Goal: Task Accomplishment & Management: Manage account settings

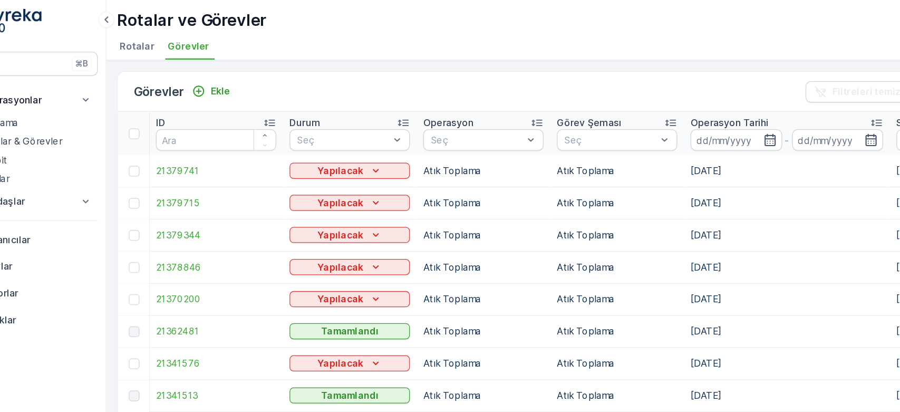
drag, startPoint x: 540, startPoint y: 3, endPoint x: 504, endPoint y: 76, distance: 81.6
click at [504, 76] on div "Görevler Ekle Filtreleri temizle Dışa aktar" at bounding box center [513, 74] width 755 height 32
click at [593, 134] on td "[DATE]" at bounding box center [663, 135] width 162 height 25
drag, startPoint x: 651, startPoint y: 145, endPoint x: 680, endPoint y: 145, distance: 29.0
click at [680, 145] on td "[DATE]" at bounding box center [663, 135] width 162 height 25
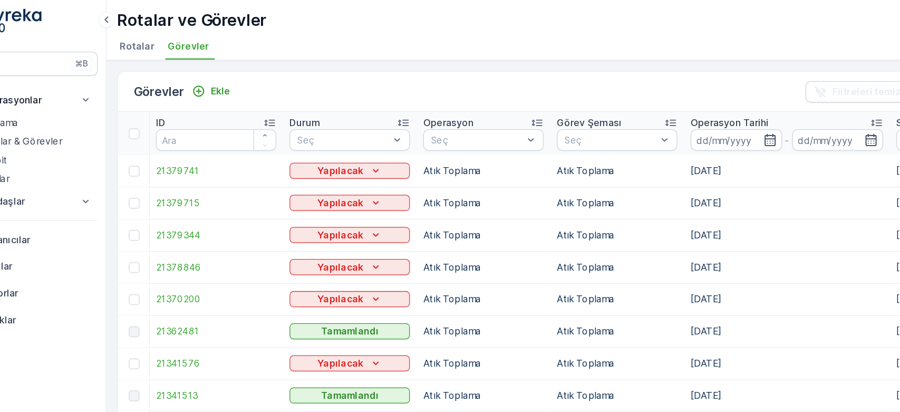
click at [680, 145] on td "[DATE]" at bounding box center [663, 135] width 162 height 25
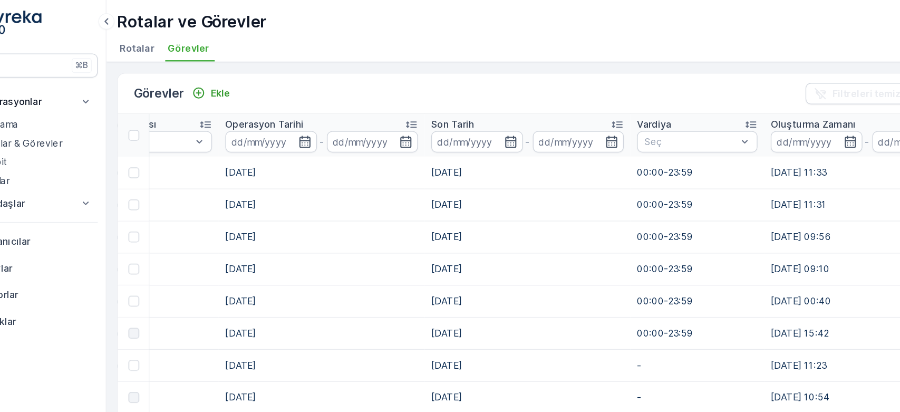
drag, startPoint x: 531, startPoint y: 134, endPoint x: 586, endPoint y: 129, distance: 55.5
click at [575, 133] on tr "21379741 Yapılacak Atık Toplama Atık Toplama 03.09.2025 03.09.2025 00:00-23:59 …" at bounding box center [616, 135] width 1695 height 25
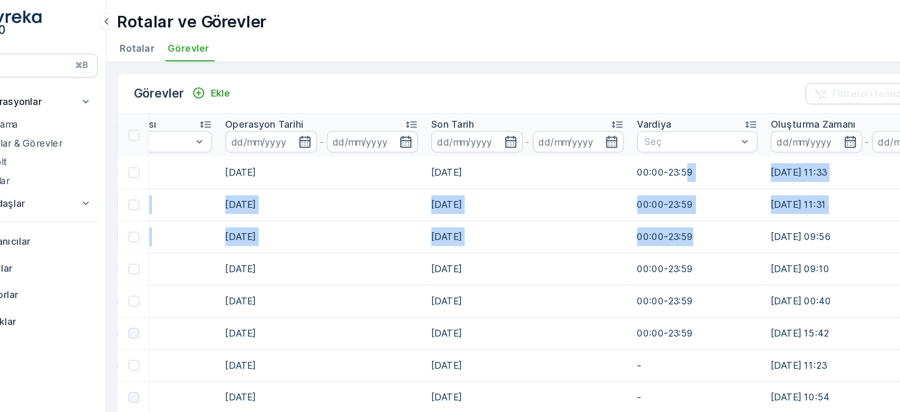
drag, startPoint x: 586, startPoint y: 129, endPoint x: 483, endPoint y: 222, distance: 138.8
click at [582, 195] on tbody "21379741 Yapılacak Atık Toplama Atık Toplama 03.09.2025 03.09.2025 00:00-23:59 …" at bounding box center [616, 249] width 1695 height 253
drag, startPoint x: 359, startPoint y: 227, endPoint x: 311, endPoint y: 196, distance: 57.5
click at [335, 213] on tbody "21379741 Yapılacak Atık Toplama Atık Toplama 03.09.2025 03.09.2025 00:00-23:59 …" at bounding box center [616, 249] width 1695 height 253
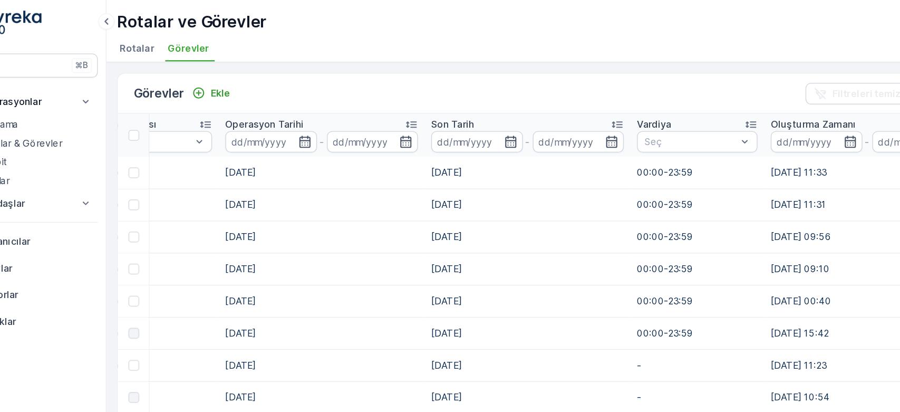
click at [289, 139] on td "[DATE]" at bounding box center [297, 135] width 162 height 25
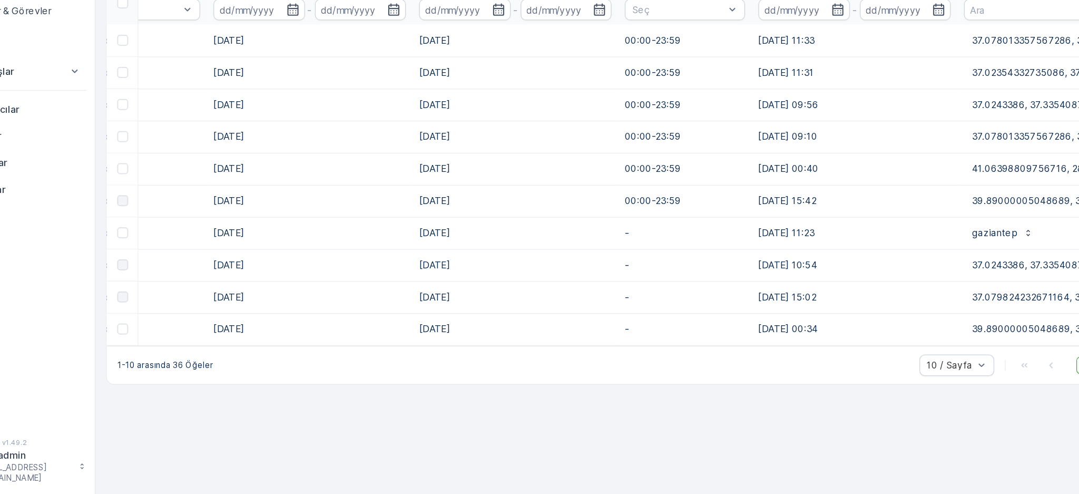
scroll to position [0, 367]
drag, startPoint x: 502, startPoint y: 88, endPoint x: 628, endPoint y: 421, distance: 356.3
drag, startPoint x: 628, startPoint y: 421, endPoint x: 598, endPoint y: 415, distance: 31.1
click at [603, 370] on div "Görevler Ekle Filtreleri temizle Dışa aktar ID Durum Seç Operasyon Seç Görev Şe…" at bounding box center [603, 271] width 952 height 445
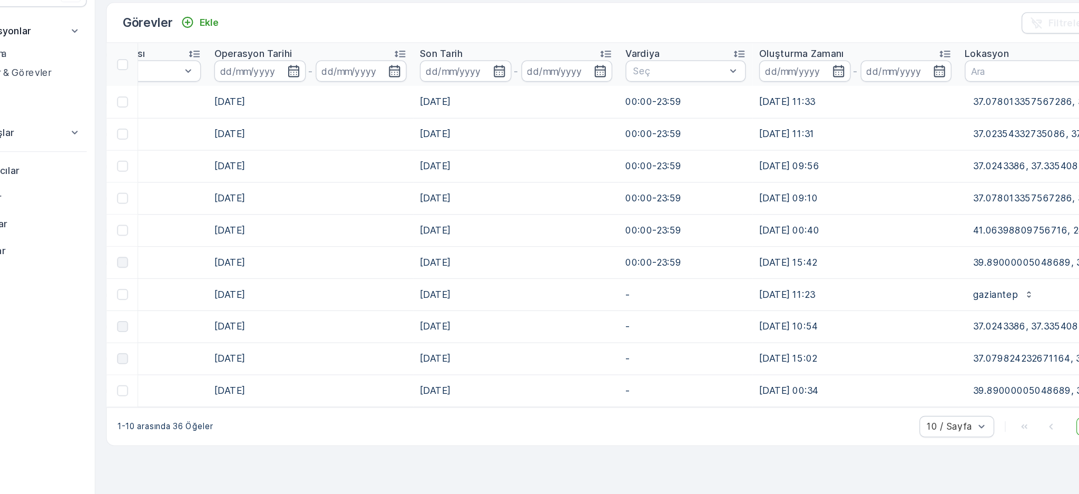
drag, startPoint x: 425, startPoint y: 375, endPoint x: 356, endPoint y: 379, distance: 69.2
click at [356, 370] on div "ID Durum Seç Operasyon Seç Görev Şeması Seç Operasyon Tarihi - Son Tarih - Vard…" at bounding box center [603, 233] width 935 height 287
click at [369, 370] on div "1-10 arasında 36 Öğeler 10 / Sayfa 1 2 3 4 Git" at bounding box center [603, 392] width 935 height 30
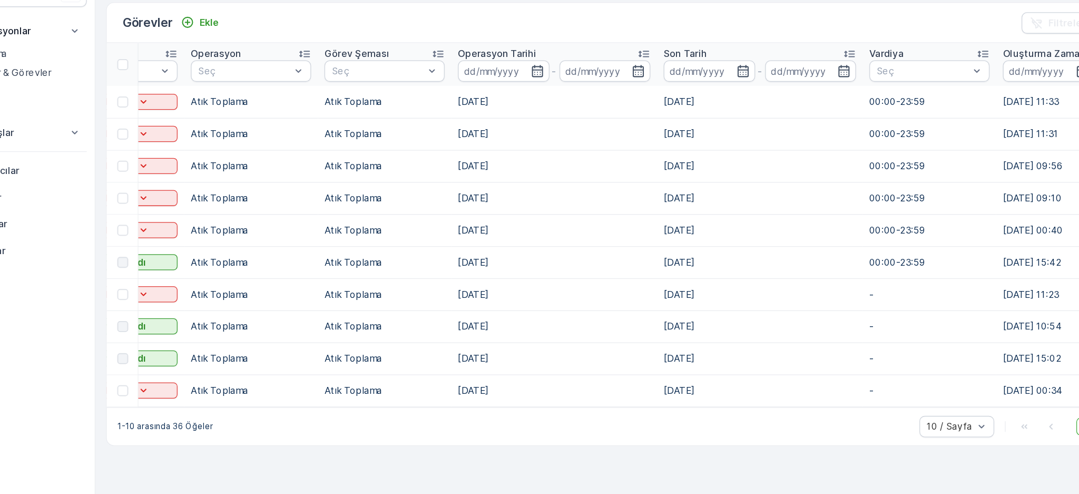
scroll to position [0, 342]
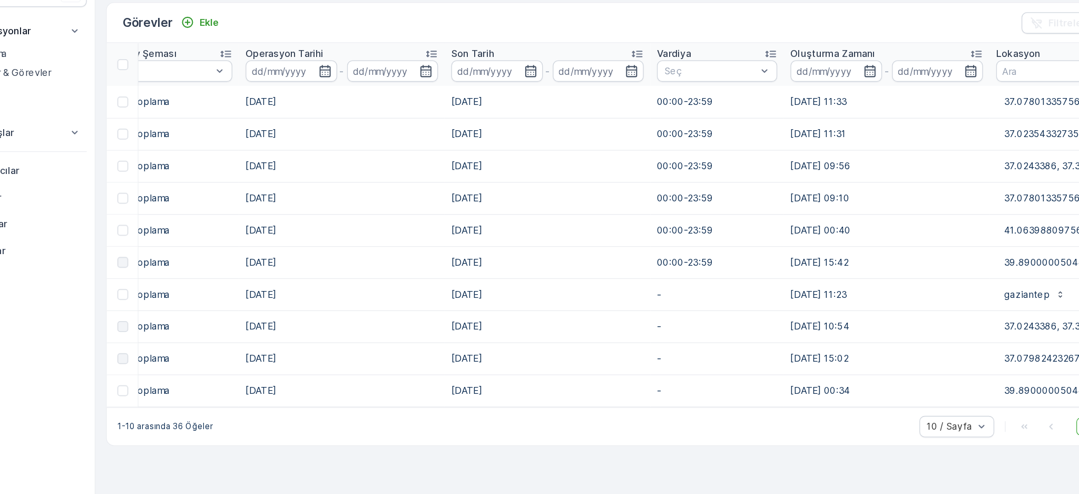
drag, startPoint x: 336, startPoint y: 382, endPoint x: 279, endPoint y: 403, distance: 60.9
click at [279, 370] on div "1-10 arasında 36 Öğeler 10 / Sayfa 1 2 3 4 Git" at bounding box center [603, 392] width 935 height 30
drag, startPoint x: 339, startPoint y: 376, endPoint x: 300, endPoint y: 391, distance: 41.4
click at [300, 370] on div "Görevler Ekle Filtreleri temizle Dışa aktar ID Durum Seç Operasyon Seç Görev Şe…" at bounding box center [603, 232] width 936 height 350
click at [385, 370] on div "1-10 arasında 36 Öğeler 10 / Sayfa 1 2 3 4 Git" at bounding box center [603, 392] width 935 height 30
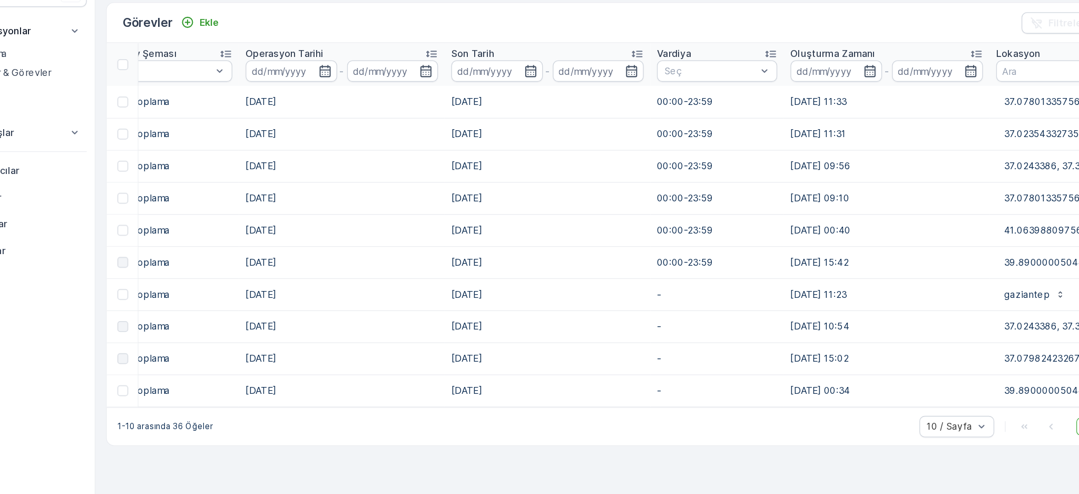
click at [361, 324] on td "[DATE]" at bounding box center [321, 312] width 162 height 25
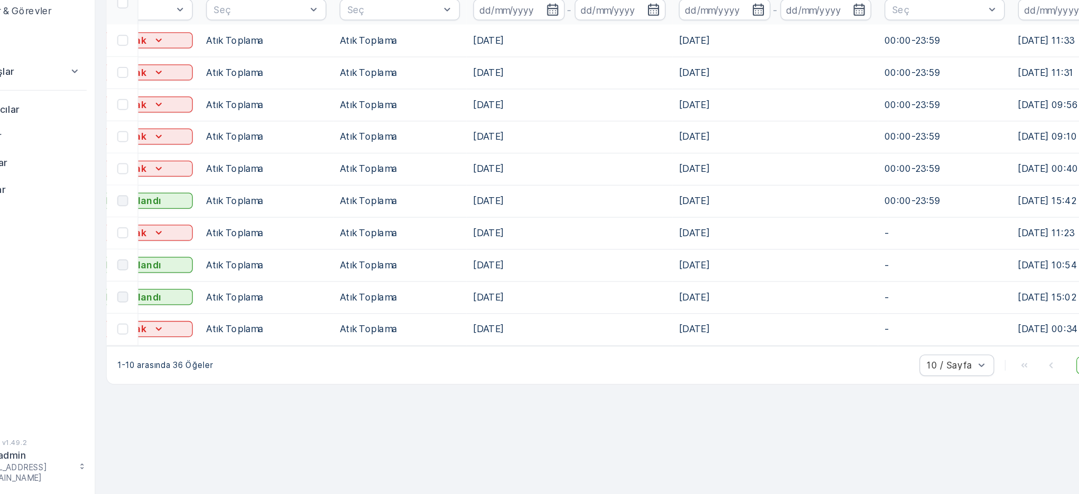
scroll to position [0, 0]
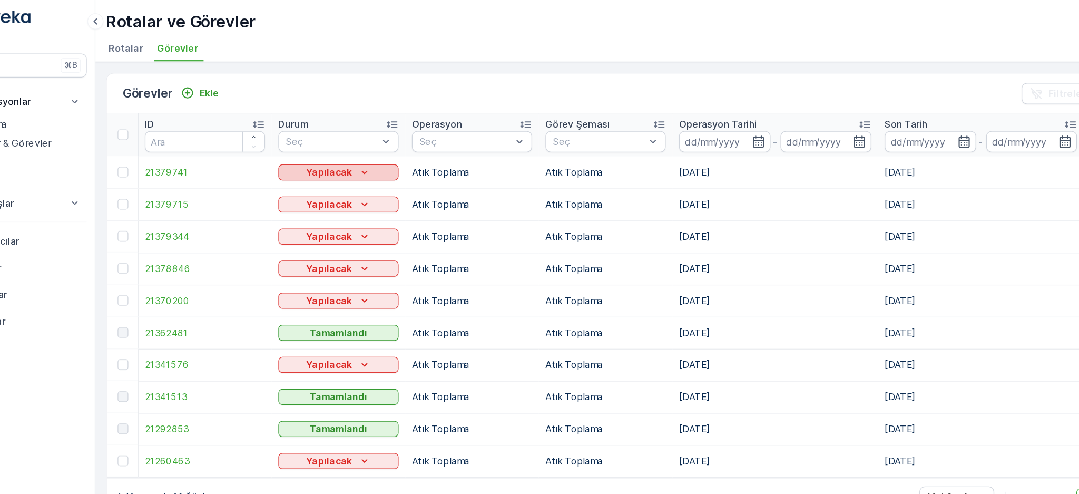
click at [366, 139] on button "Yapılacak" at bounding box center [318, 136] width 95 height 13
click at [189, 134] on span "21379741" at bounding box center [213, 136] width 95 height 11
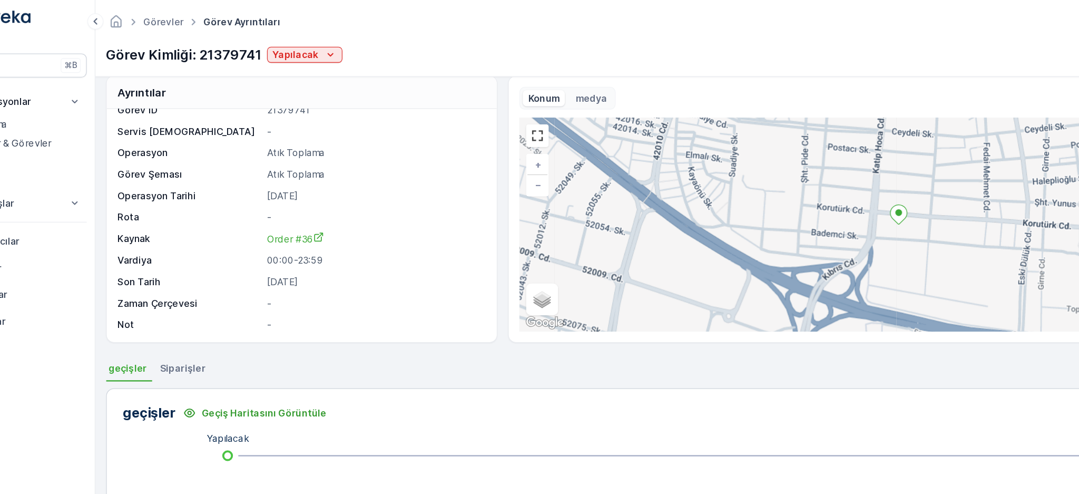
scroll to position [5, 0]
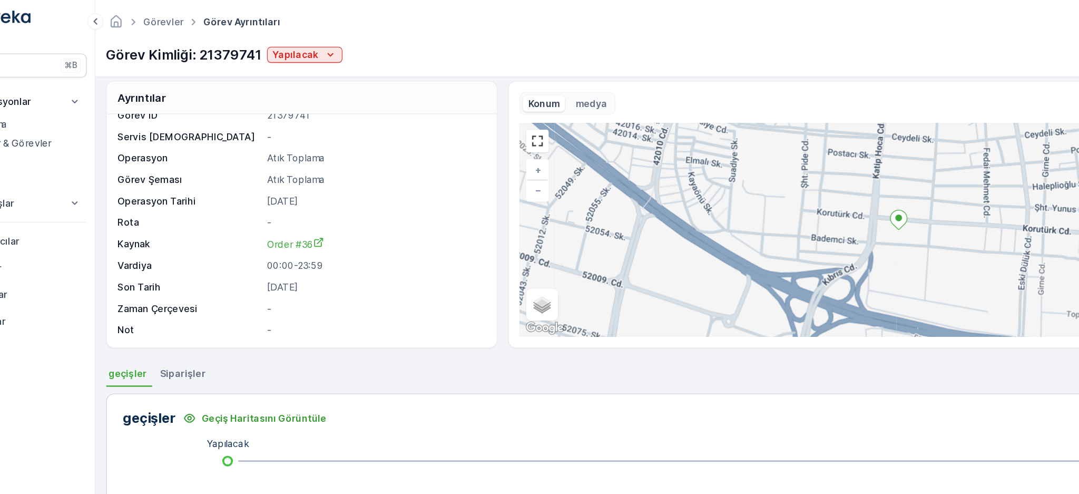
click at [204, 297] on span "Siparişler" at bounding box center [196, 294] width 36 height 11
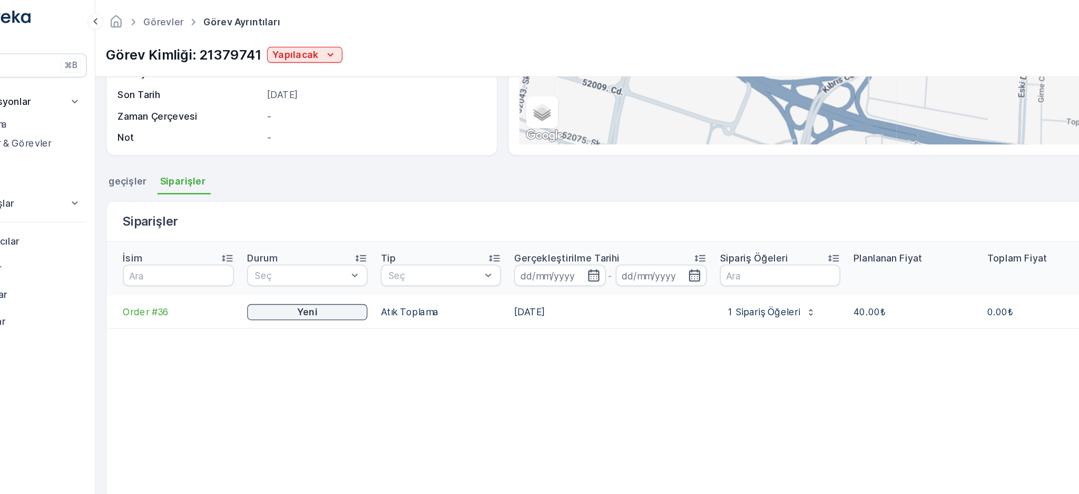
scroll to position [159, 0]
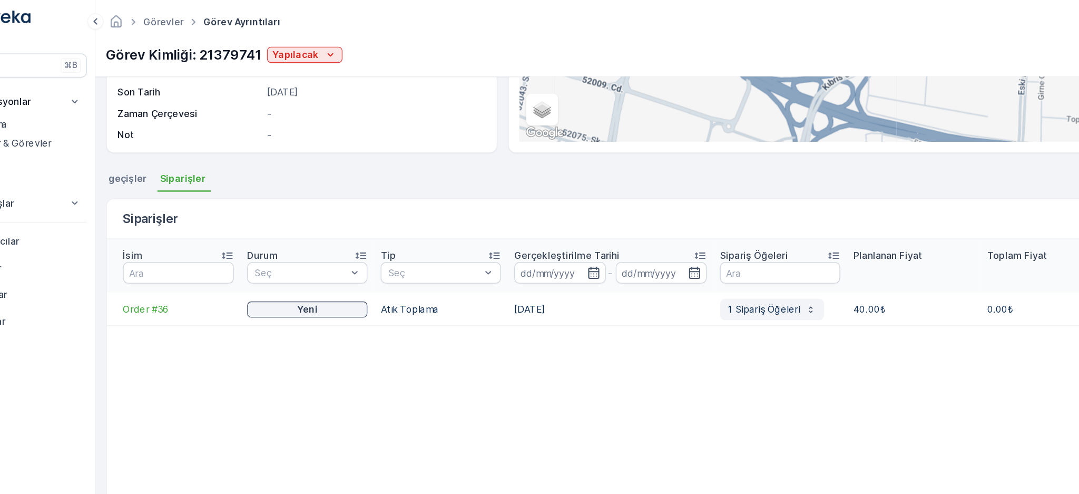
click at [660, 239] on p "1 Sipariş Öğeleri" at bounding box center [654, 244] width 57 height 11
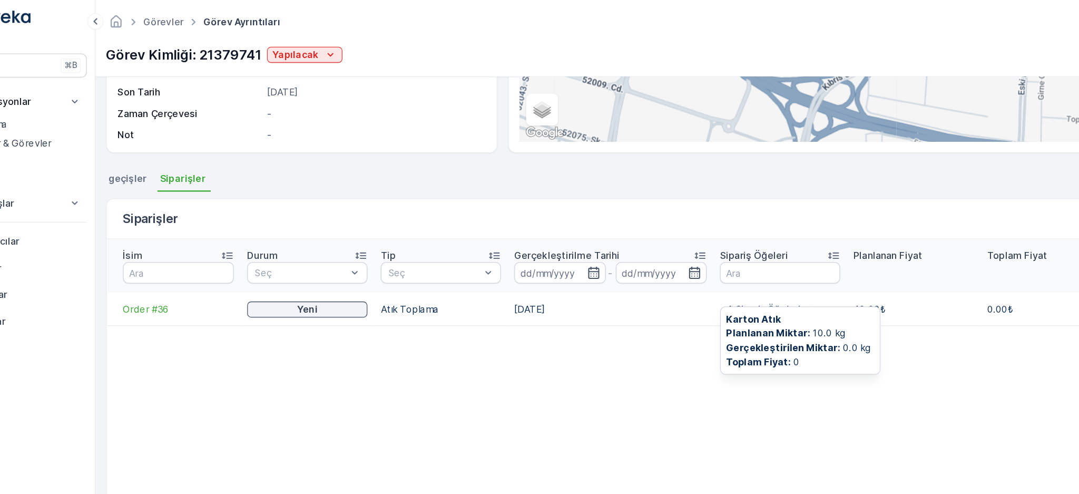
click at [279, 276] on table "İsim Durum Seç Tip Seç Gerçekleştirilme Tarihi - Sipariş Öğeleri Planlanan Fiya…" at bounding box center [868, 323] width 1464 height 268
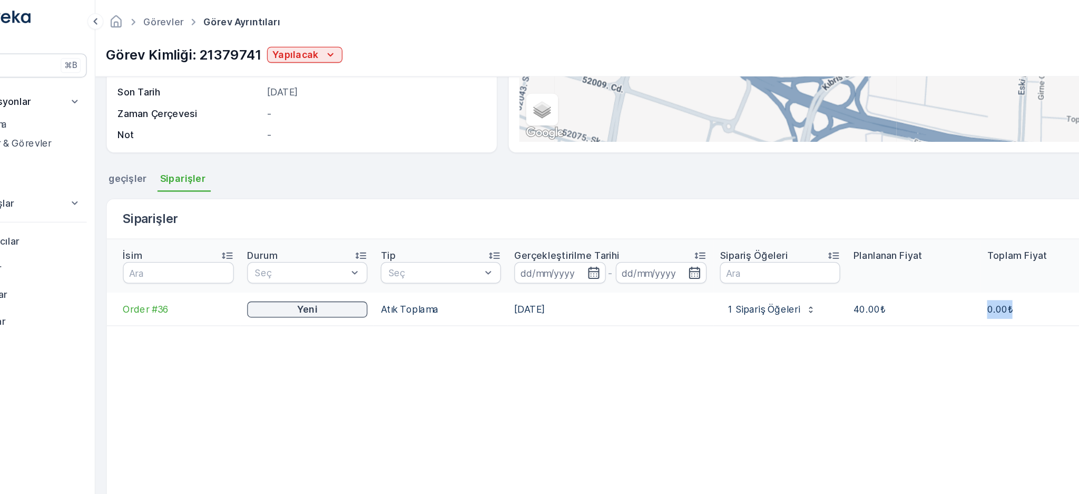
drag, startPoint x: 807, startPoint y: 237, endPoint x: 900, endPoint y: 220, distance: 94.7
click at [809, 231] on tr "Order #36 Yeni Atık Toplama 03.09.2025 1 Sipariş Öğeleri 40.00₺ 0.00₺ Ad Hoc Mu…" at bounding box center [868, 244] width 1464 height 26
click at [589, 290] on table "İsim Durum Seç Tip Seç Gerçekleştirilme Tarihi - Sipariş Öğeleri Planlanan Fiya…" at bounding box center [868, 323] width 1464 height 268
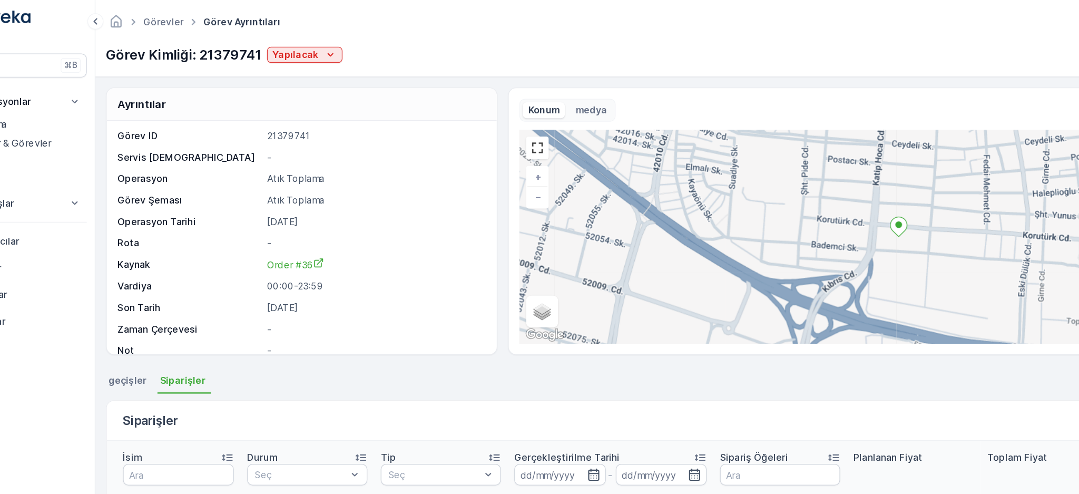
scroll to position [0, 0]
click at [297, 43] on p "Yapılacak" at bounding box center [285, 43] width 36 height 11
click at [289, 61] on span "Yapılıyor" at bounding box center [283, 59] width 30 height 11
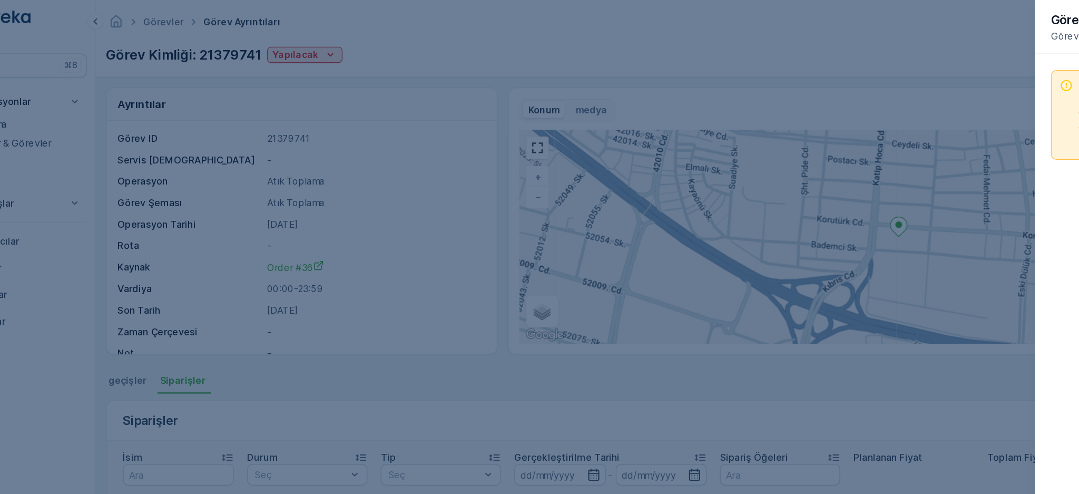
click at [809, 150] on div "Görev Atanması Kaldırıldı Bu görev bir rotaya atanmamıştır. Bu geçişe devam etm…" at bounding box center [974, 268] width 211 height 451
click at [809, 91] on div "Görev Atanması Kaldırıldı Bu görev bir rotaya atanmamıştır. Bu geçişe devam etm…" at bounding box center [974, 90] width 172 height 57
click at [348, 48] on div at bounding box center [539, 247] width 1079 height 494
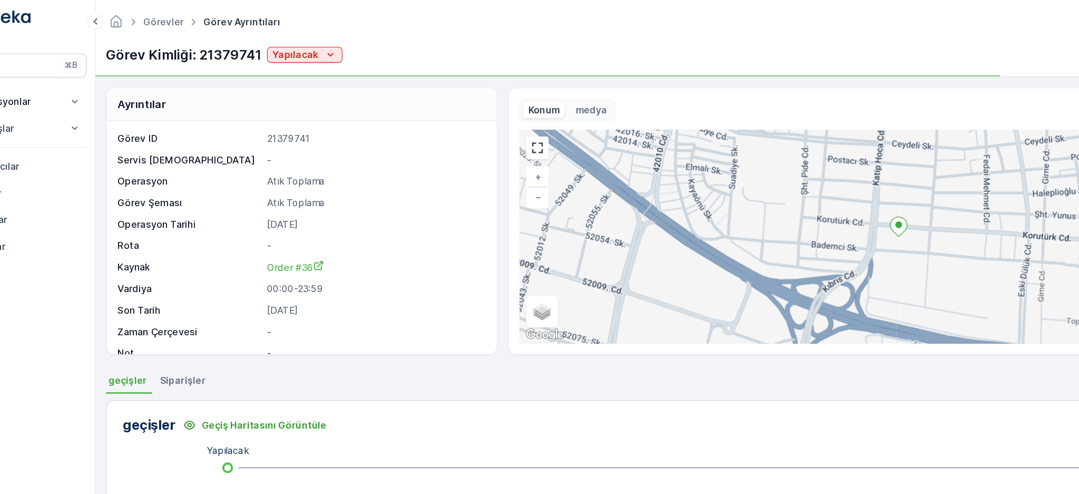
click at [303, 41] on div "Yapılacak" at bounding box center [292, 43] width 51 height 11
click at [299, 54] on div "Yapılıyor" at bounding box center [289, 59] width 50 height 15
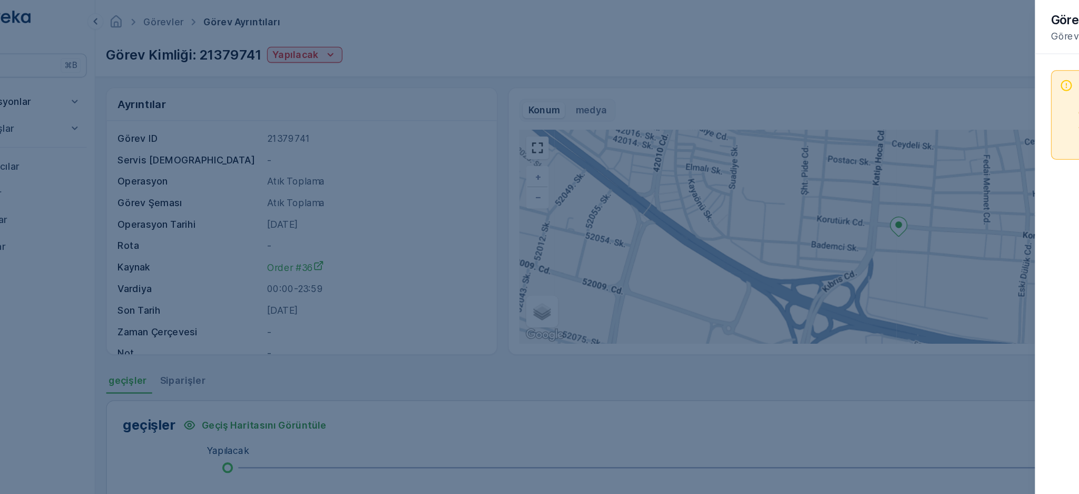
click at [266, 71] on div at bounding box center [539, 247] width 1079 height 494
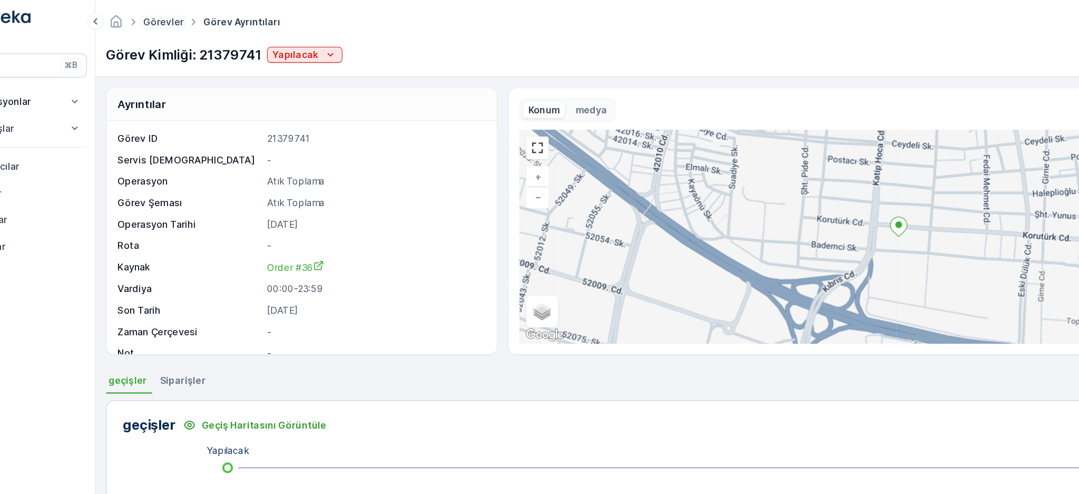
click at [167, 14] on link "Görevler" at bounding box center [181, 17] width 32 height 9
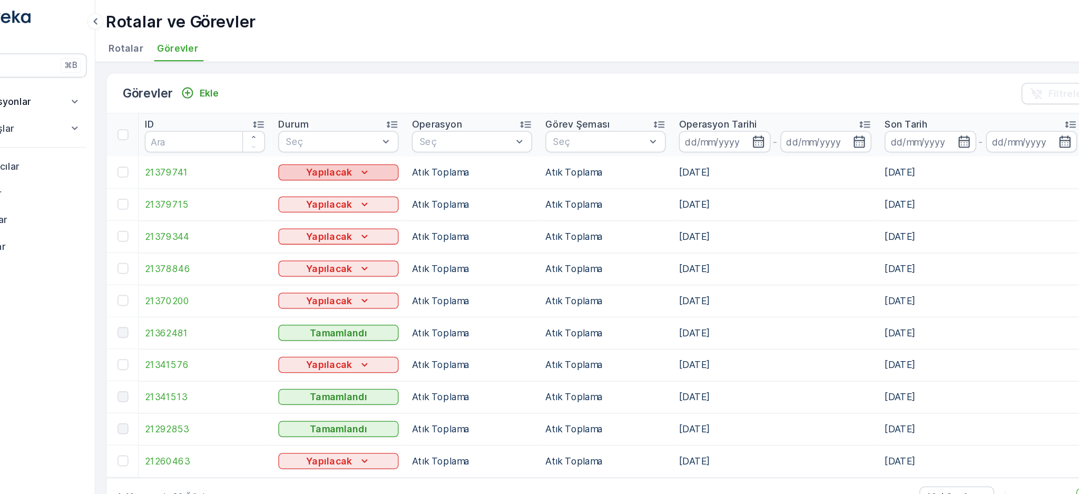
click at [298, 133] on p "Yapılacak" at bounding box center [312, 136] width 36 height 11
click at [315, 152] on div "Yapılıyor" at bounding box center [299, 151] width 50 height 15
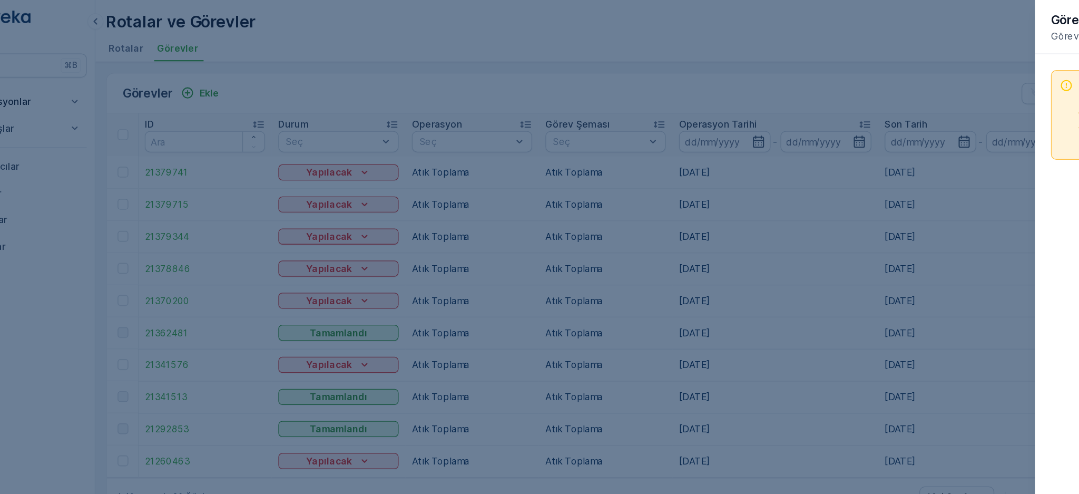
click at [285, 72] on div at bounding box center [539, 247] width 1079 height 494
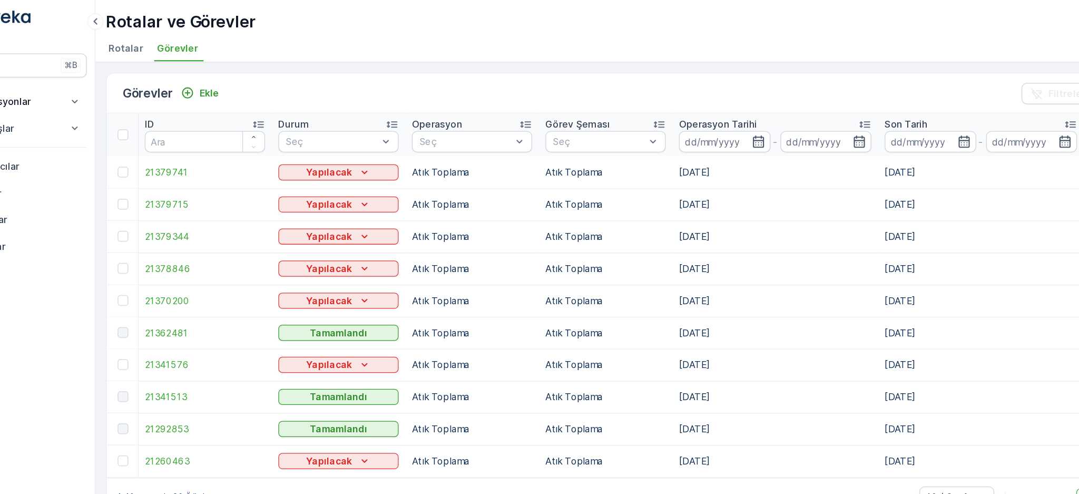
click at [142, 35] on span "Rotalar" at bounding box center [151, 38] width 27 height 11
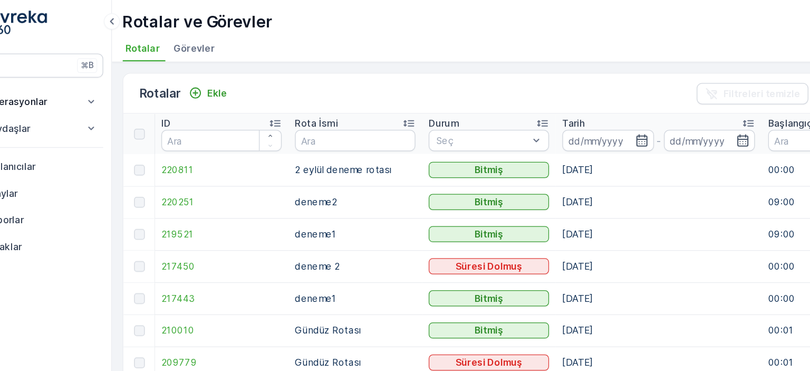
drag, startPoint x: 127, startPoint y: 1, endPoint x: 427, endPoint y: 19, distance: 300.5
click at [427, 19] on div "Rotalar ve Görevler WWF ( +03:00 )" at bounding box center [468, 17] width 666 height 18
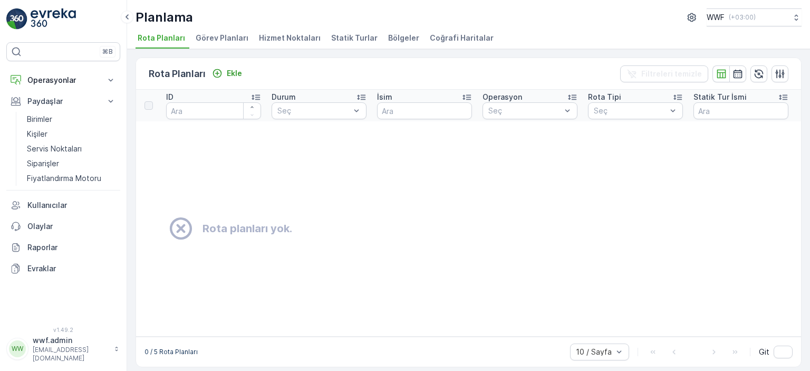
click at [201, 38] on span "Görev Planları" at bounding box center [222, 38] width 53 height 11
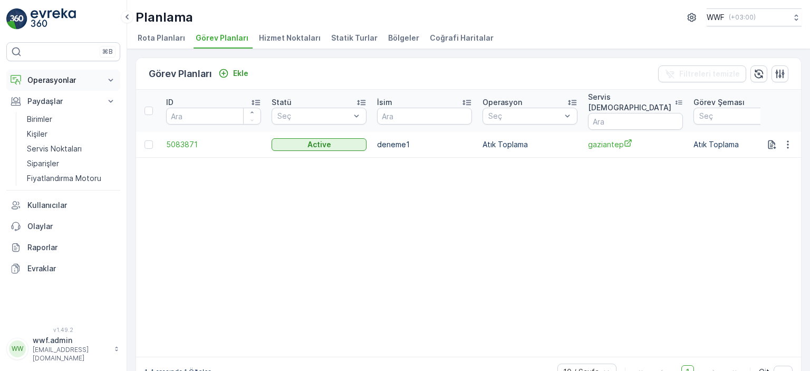
click at [82, 81] on p "Operasyonlar" at bounding box center [63, 80] width 72 height 11
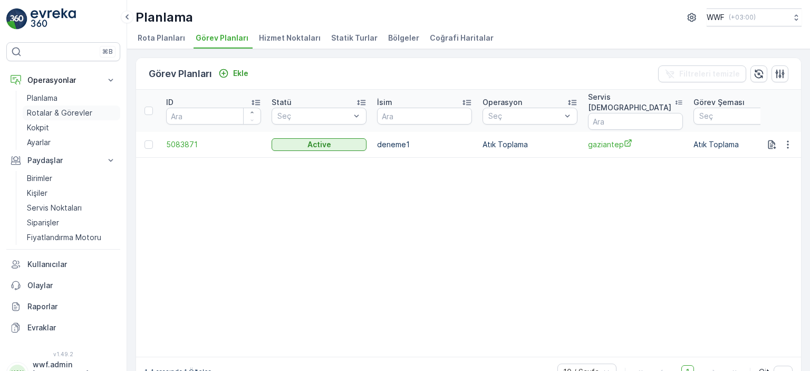
click at [57, 112] on p "Rotalar & Görevler" at bounding box center [59, 113] width 65 height 11
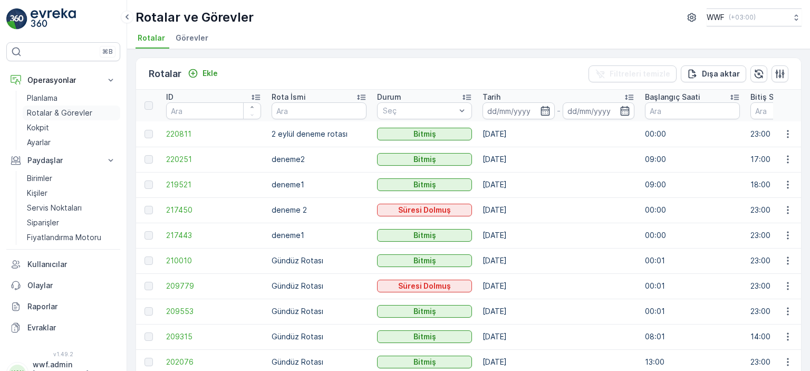
click at [72, 110] on p "Rotalar & Görevler" at bounding box center [59, 113] width 65 height 11
click at [198, 42] on span "Görevler" at bounding box center [192, 38] width 33 height 11
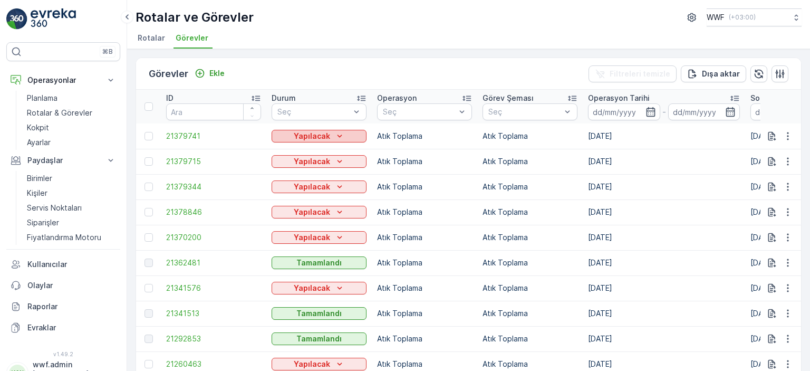
click at [301, 133] on p "Yapılacak" at bounding box center [312, 136] width 36 height 11
click at [310, 151] on div "Yapılıyor" at bounding box center [299, 150] width 50 height 15
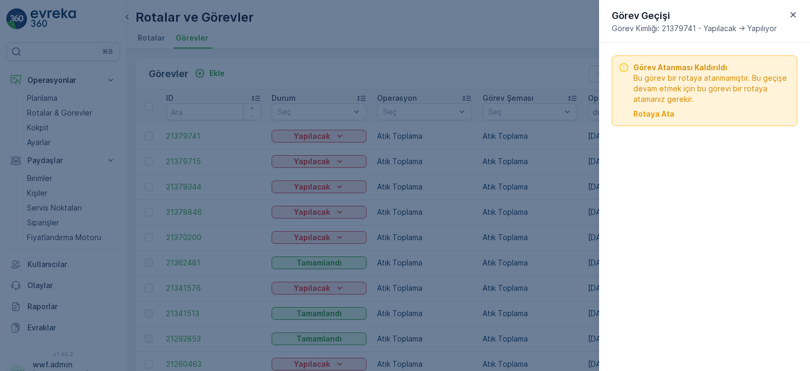
click at [649, 119] on div "Görev Atanması Kaldırıldı Bu görev bir rotaya atanmamıştır. Bu geçişe devam etm…" at bounding box center [704, 90] width 186 height 71
click at [651, 116] on p "Rotaya Ata" at bounding box center [653, 114] width 41 height 11
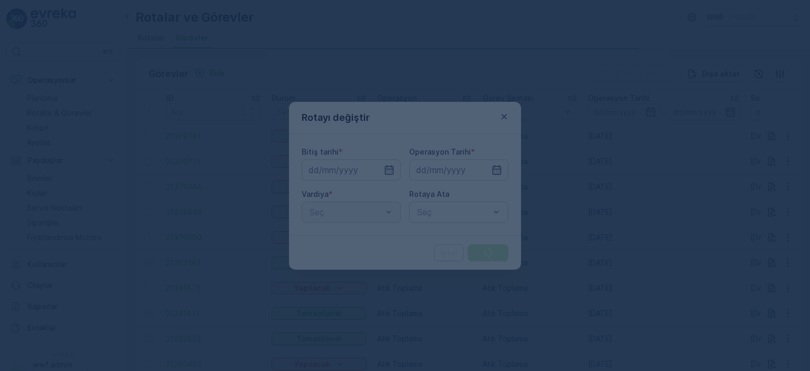
type input "[DATE]"
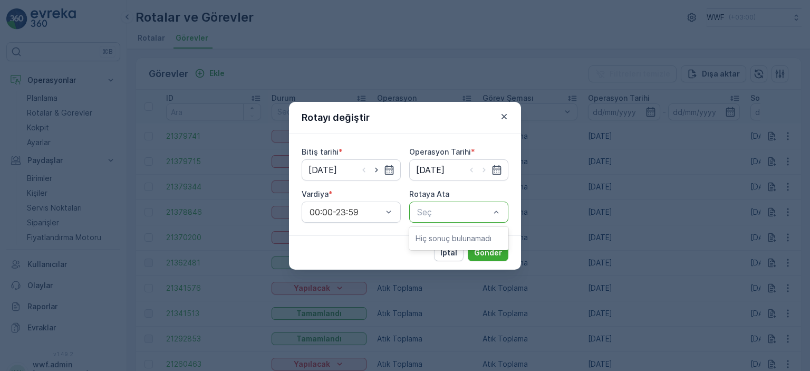
click at [472, 219] on div "Seç" at bounding box center [458, 211] width 99 height 21
click at [452, 235] on p "Hiç sonuç bulunamadı" at bounding box center [458, 238] width 86 height 11
click at [346, 257] on div "İptal Gönder" at bounding box center [405, 252] width 232 height 34
click at [485, 248] on p "Gönder" at bounding box center [488, 252] width 28 height 11
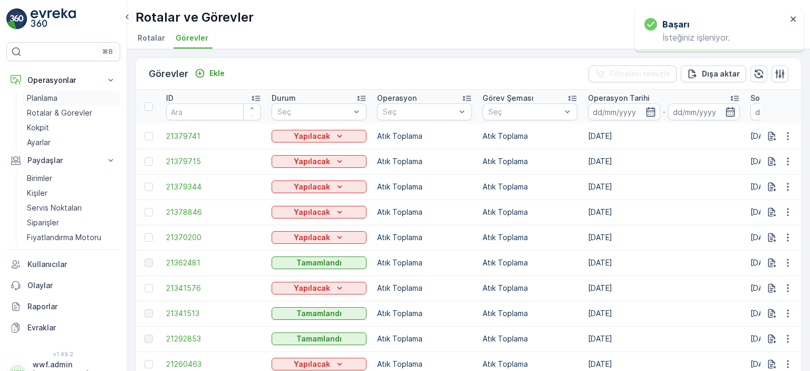
click at [53, 99] on p "Planlama" at bounding box center [42, 98] width 31 height 11
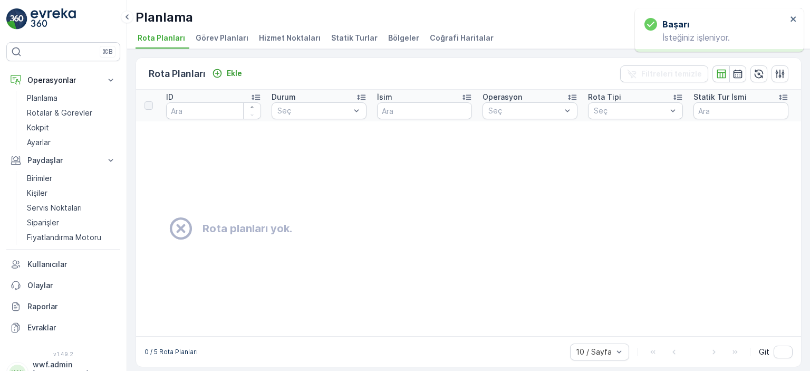
click at [220, 48] on li "Görev Planları" at bounding box center [222, 40] width 59 height 18
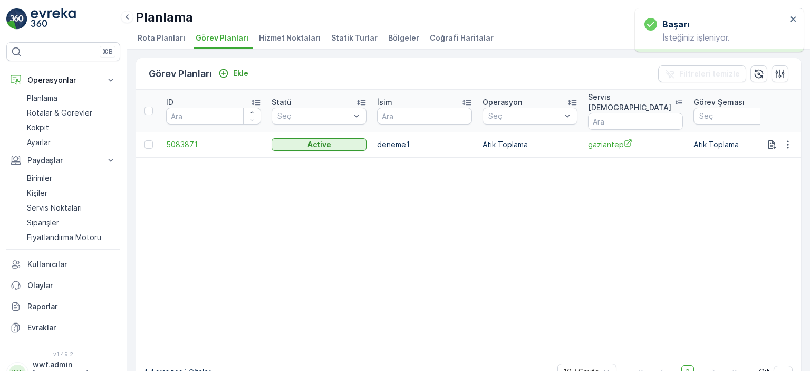
click at [223, 40] on span "Görev Planları" at bounding box center [222, 38] width 53 height 11
click at [267, 42] on span "Hizmet Noktaları" at bounding box center [290, 38] width 62 height 11
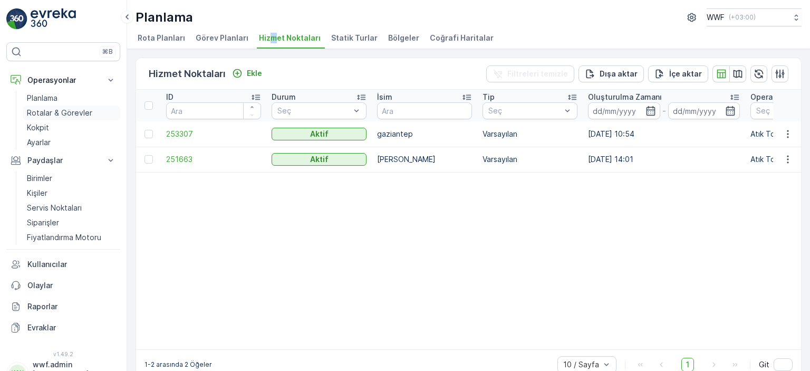
click at [55, 110] on p "Rotalar & Görevler" at bounding box center [59, 113] width 65 height 11
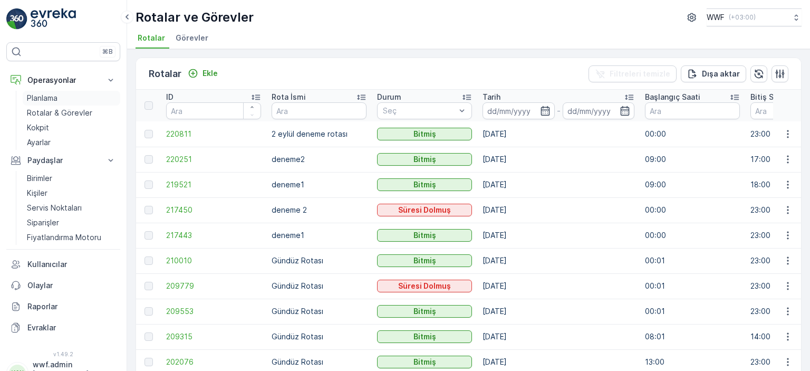
click at [65, 92] on link "Planlama" at bounding box center [72, 98] width 98 height 15
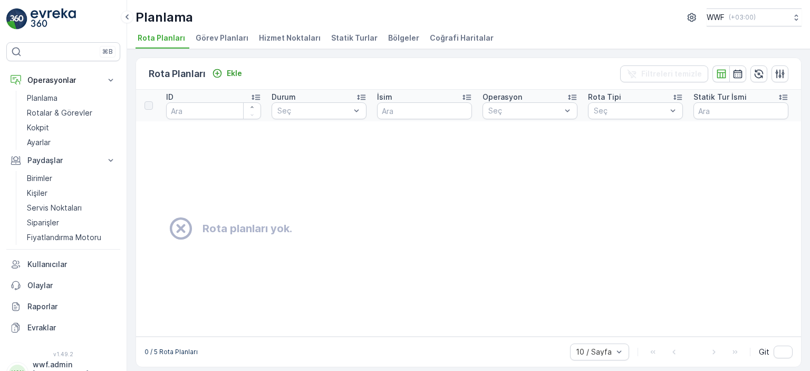
click at [219, 36] on span "Görev Planları" at bounding box center [222, 38] width 53 height 11
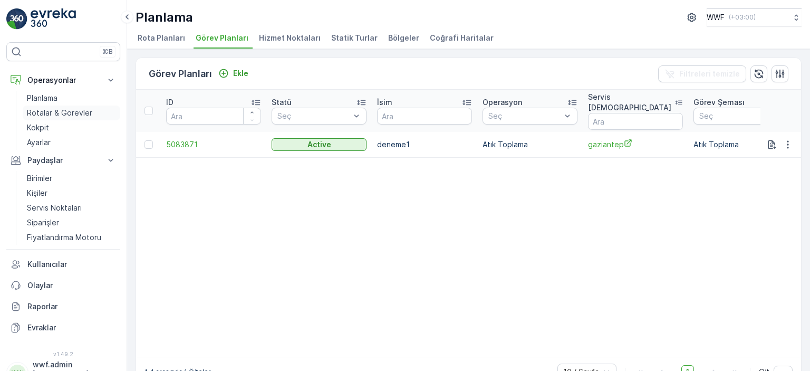
click at [83, 112] on p "Rotalar & Görevler" at bounding box center [59, 113] width 65 height 11
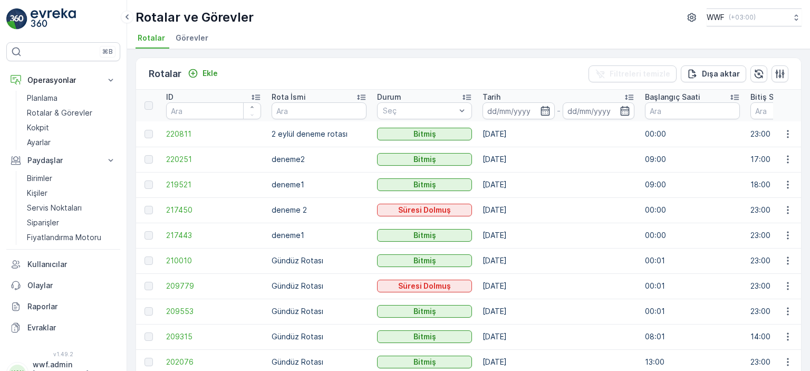
click at [185, 49] on div "Rotalar Ekle Filtreleri temizle Dışa aktar ID Rota İsmi Durum Seç Tarih - Başla…" at bounding box center [468, 210] width 683 height 322
click at [189, 35] on span "Görevler" at bounding box center [192, 38] width 33 height 11
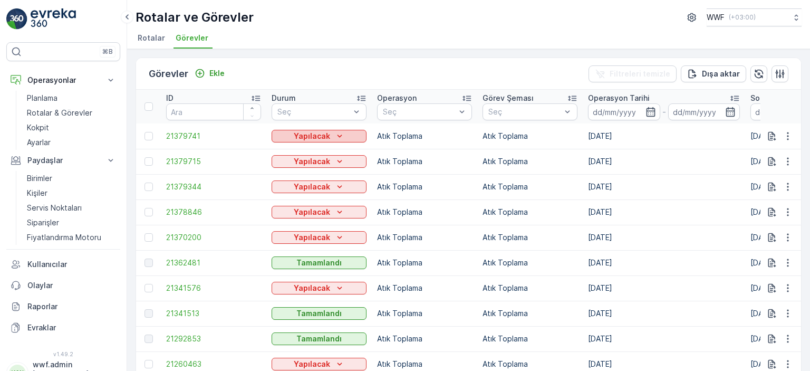
click at [341, 135] on icon "Yapılacak" at bounding box center [339, 136] width 11 height 11
click at [283, 155] on span "Yapılıyor" at bounding box center [293, 150] width 30 height 11
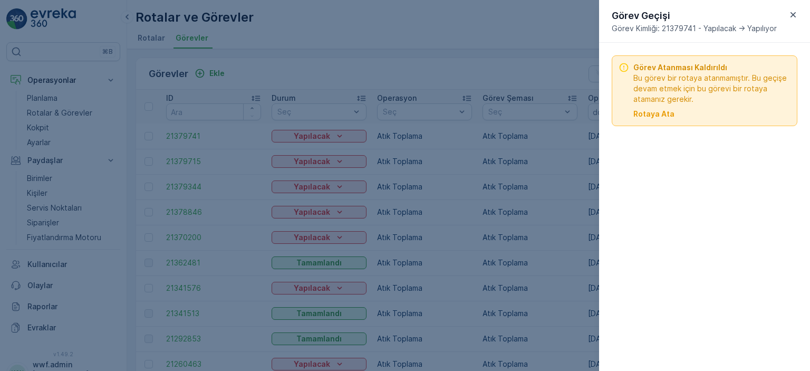
click at [77, 176] on div at bounding box center [405, 185] width 810 height 371
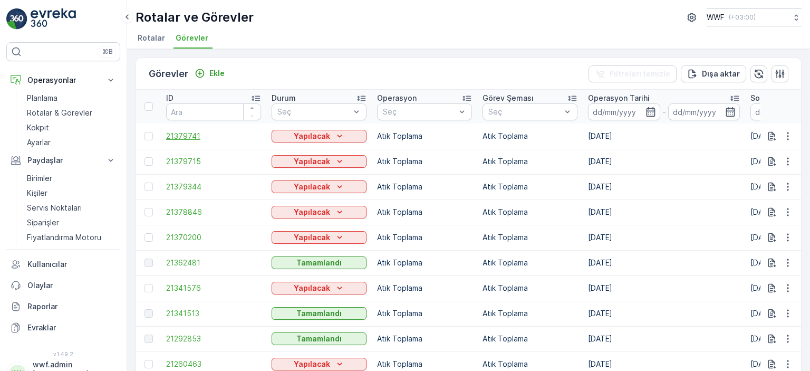
click at [188, 131] on span "21379741" at bounding box center [213, 136] width 95 height 11
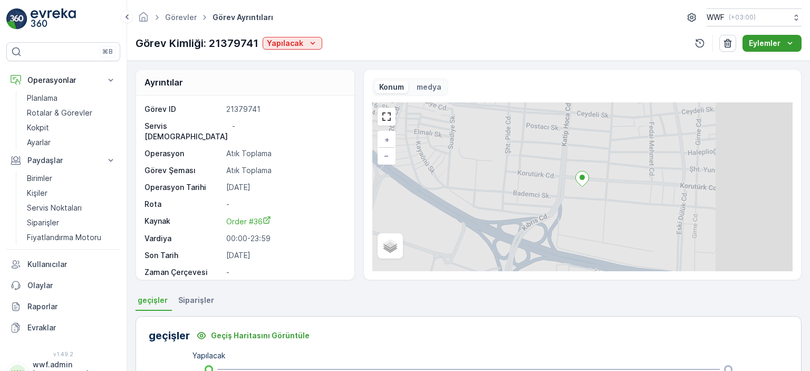
click at [764, 47] on p "Eylemler" at bounding box center [764, 43] width 32 height 11
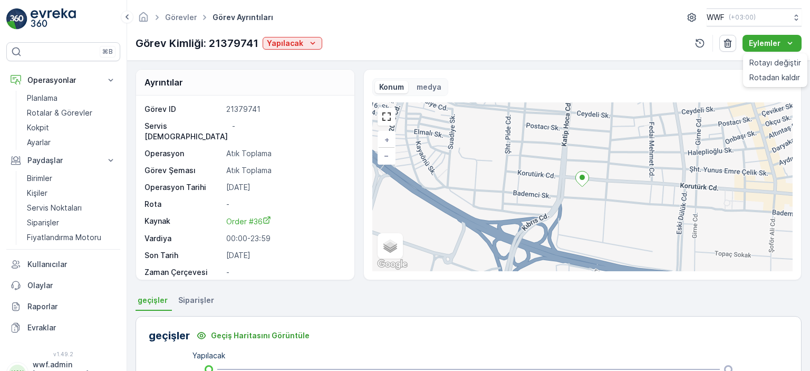
click at [513, 201] on div "+ − Uydu Yol haritası Arazi Karışık Leaflet Klavye kısayolları Harita Verileri …" at bounding box center [582, 186] width 420 height 169
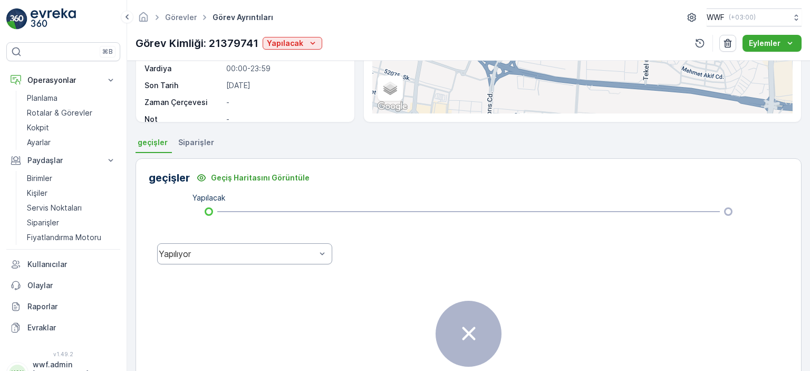
scroll to position [158, 0]
click at [209, 147] on li "Siparişler" at bounding box center [197, 143] width 42 height 18
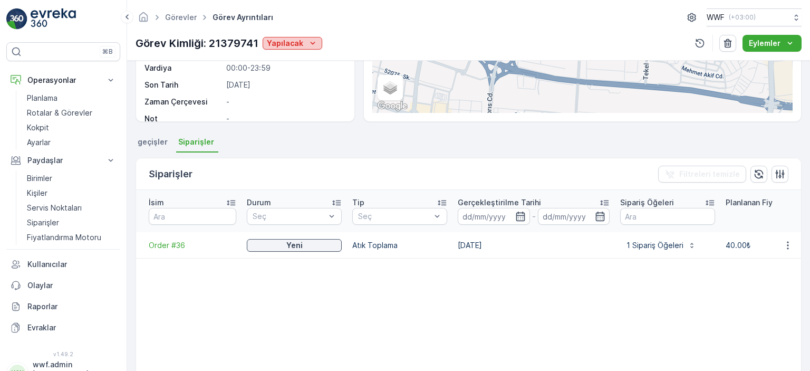
click at [293, 47] on p "Yapılacak" at bounding box center [285, 43] width 36 height 11
click at [286, 59] on span "Yapılıyor" at bounding box center [283, 58] width 30 height 11
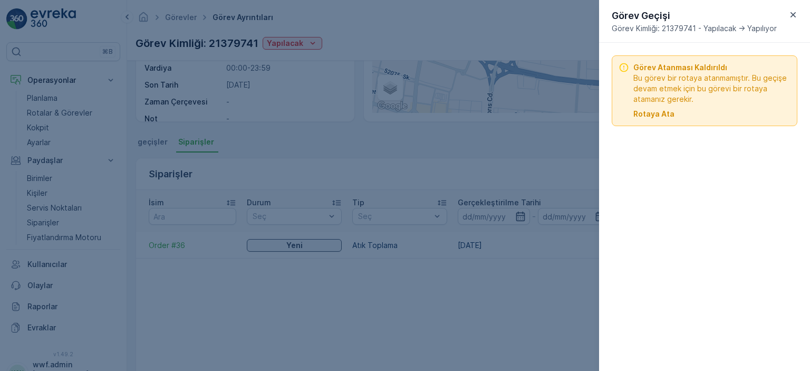
click at [655, 114] on p "Rotaya Ata" at bounding box center [653, 114] width 41 height 11
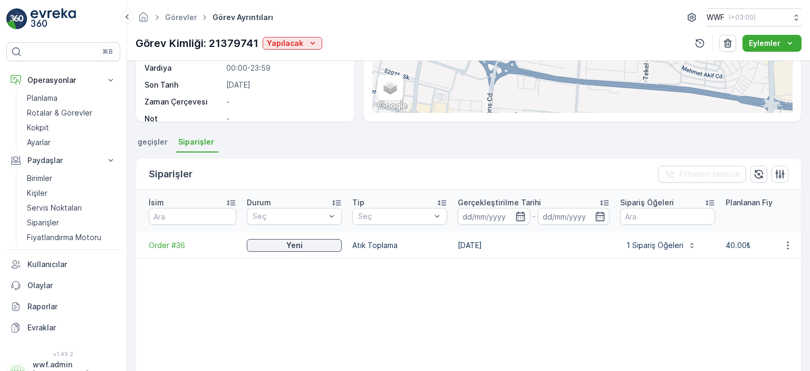
click at [286, 35] on div "Görev Kimliği: 21379741 Yapılacak" at bounding box center [228, 43] width 187 height 16
click at [283, 45] on p "Yapılacak" at bounding box center [285, 43] width 36 height 11
click at [285, 60] on span "Yapılıyor" at bounding box center [283, 58] width 30 height 11
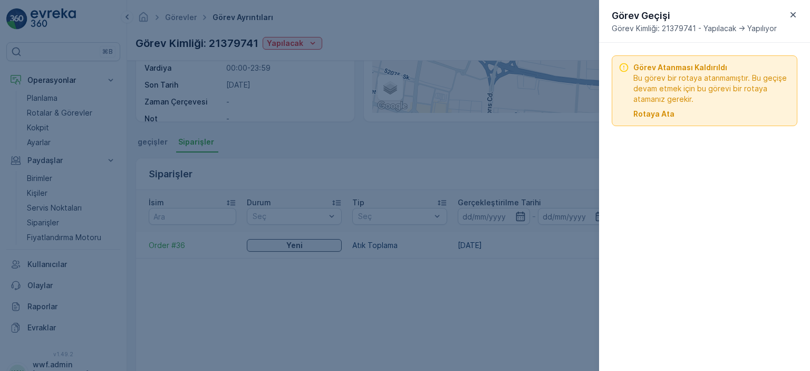
click at [655, 115] on p "Rotaya Ata" at bounding box center [653, 114] width 41 height 11
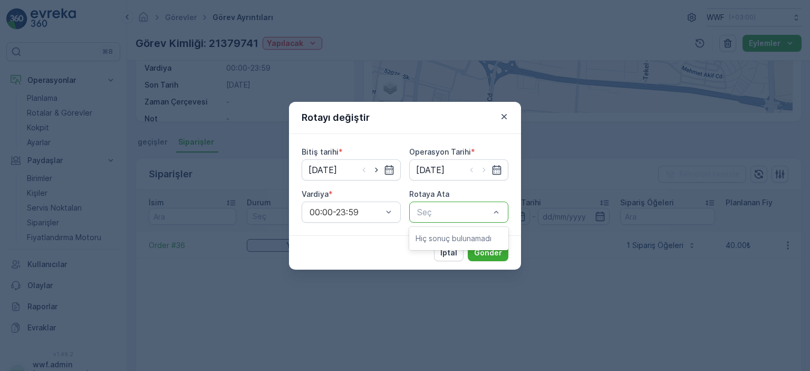
click at [380, 248] on div "İptal Gönder" at bounding box center [405, 252] width 232 height 34
click at [493, 252] on p "Gönder" at bounding box center [488, 252] width 28 height 11
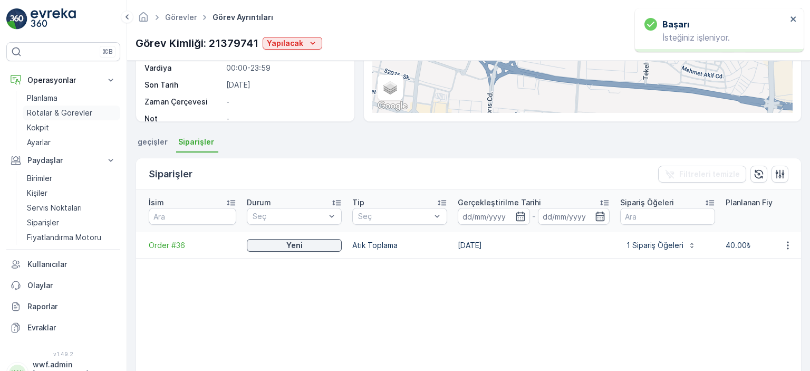
click at [82, 105] on link "Rotalar & Görevler" at bounding box center [72, 112] width 98 height 15
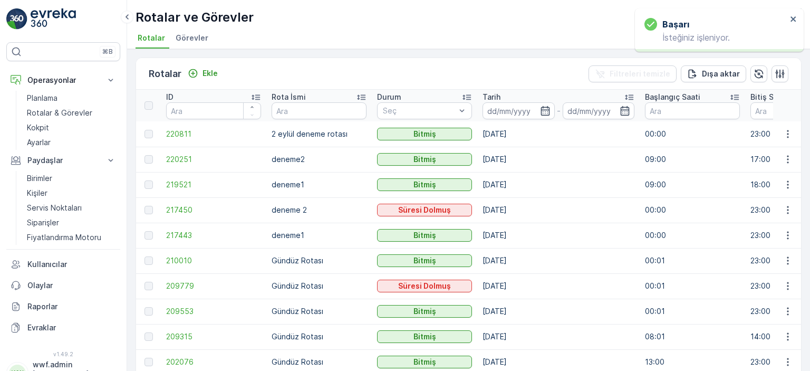
click at [193, 35] on span "Görevler" at bounding box center [192, 38] width 33 height 11
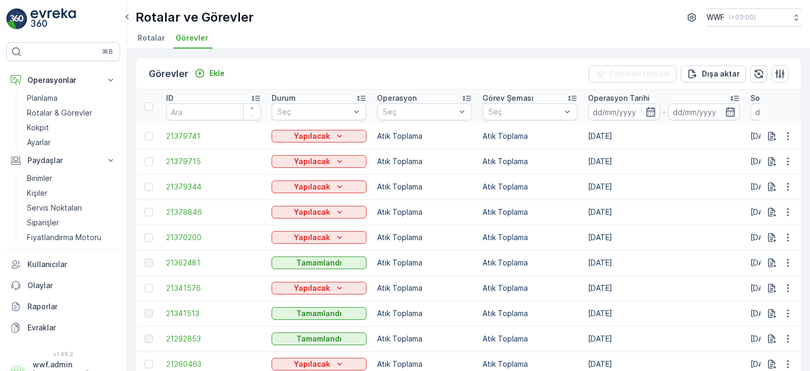
click at [161, 42] on span "Rotalar" at bounding box center [151, 38] width 27 height 11
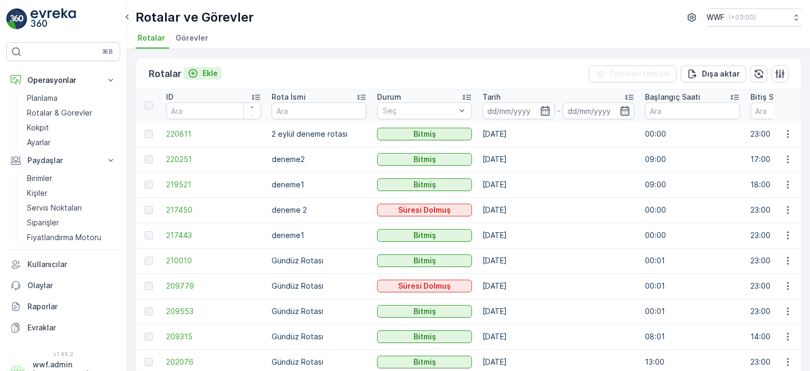
click at [193, 71] on icon "Ekle" at bounding box center [193, 73] width 11 height 11
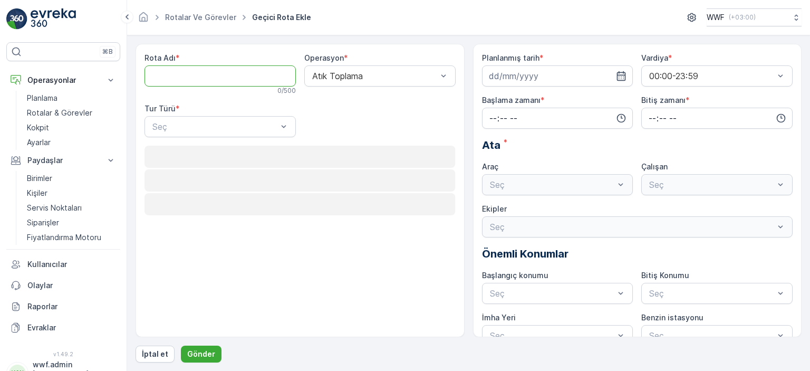
click at [223, 79] on Adı "Rota Adı" at bounding box center [219, 75] width 151 height 21
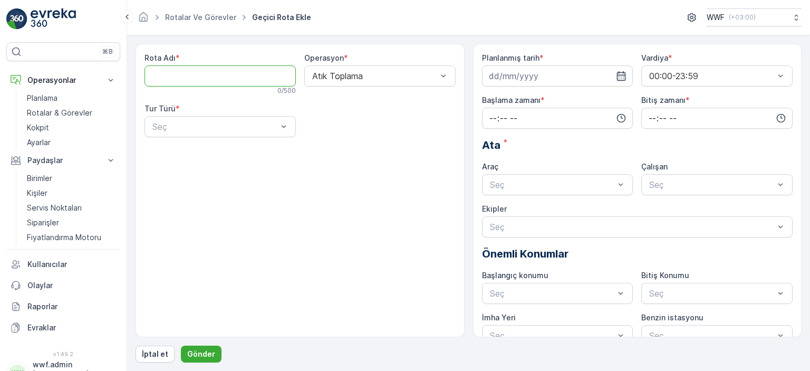
click at [212, 65] on Adı "Rota Adı" at bounding box center [219, 75] width 151 height 21
type Adı "[PERSON_NAME]"
click at [203, 149] on div "Rota Adı * murat aslan 11 / 500 Operasyon * Atık Toplama Tur Türü * Seç" at bounding box center [299, 190] width 329 height 293
click at [205, 133] on div "Seç" at bounding box center [219, 126] width 151 height 21
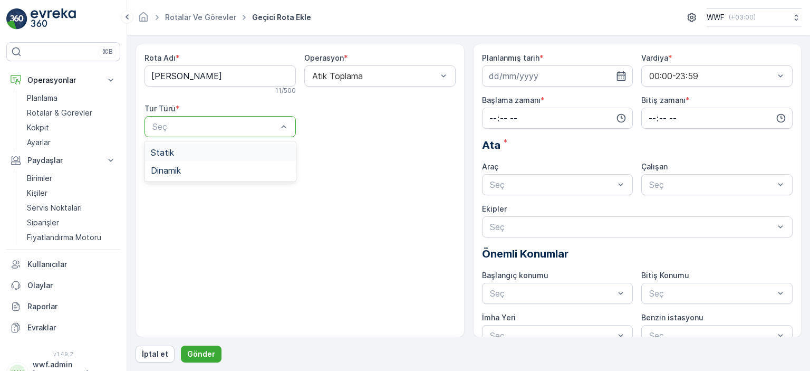
click at [198, 152] on div "Statik" at bounding box center [220, 152] width 139 height 9
click at [308, 111] on label "Statik Tur" at bounding box center [322, 108] width 36 height 9
click at [202, 183] on div "Rota Adı * murat aslan 11 / 500 Operasyon * Atık Toplama Tur Türü * option Stat…" at bounding box center [299, 190] width 329 height 293
click at [202, 116] on div "Statik" at bounding box center [219, 126] width 151 height 21
click at [184, 172] on div "Dinamik" at bounding box center [220, 170] width 139 height 9
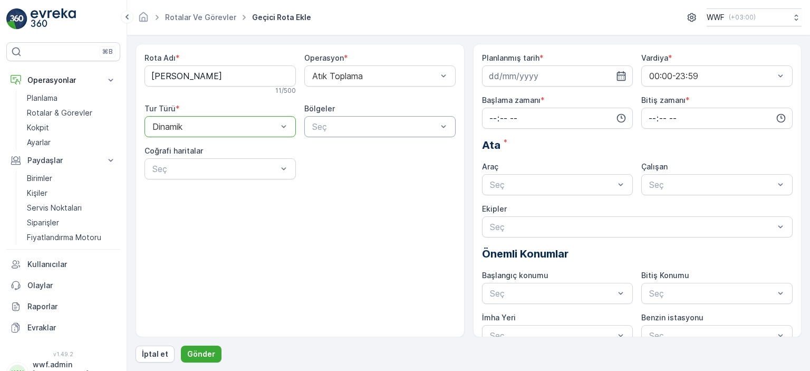
click at [327, 119] on div "Seç" at bounding box center [379, 126] width 151 height 21
click at [324, 152] on span "[PERSON_NAME]" at bounding box center [345, 152] width 71 height 9
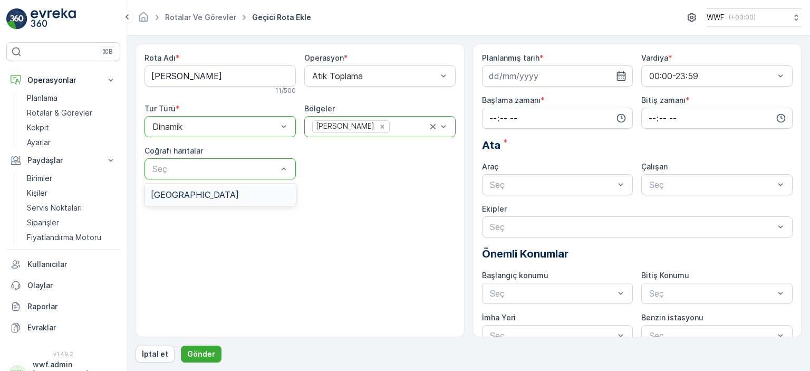
click at [250, 193] on div "[GEOGRAPHIC_DATA]" at bounding box center [220, 194] width 139 height 9
click at [519, 128] on input "time" at bounding box center [557, 118] width 151 height 21
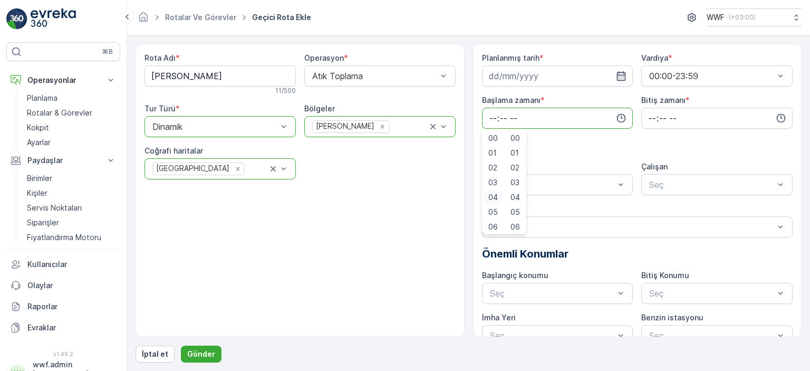
scroll to position [105, 0]
click at [490, 162] on span "09" at bounding box center [492, 165] width 9 height 11
type input "09:00"
click at [668, 115] on input "time" at bounding box center [716, 118] width 151 height 21
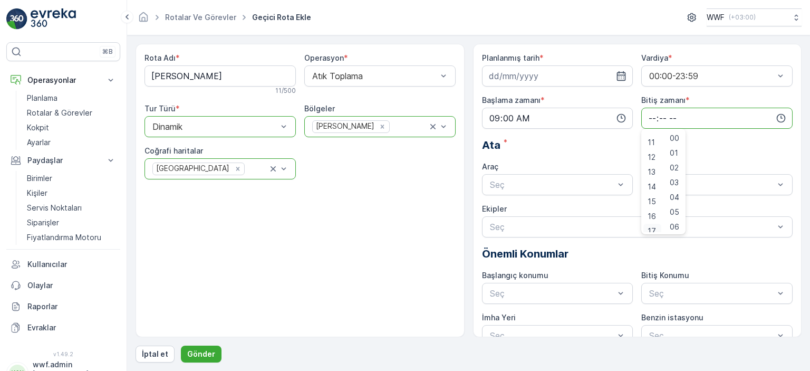
scroll to position [164, 0]
click at [649, 225] on span "17" at bounding box center [651, 224] width 8 height 11
type input "17:00"
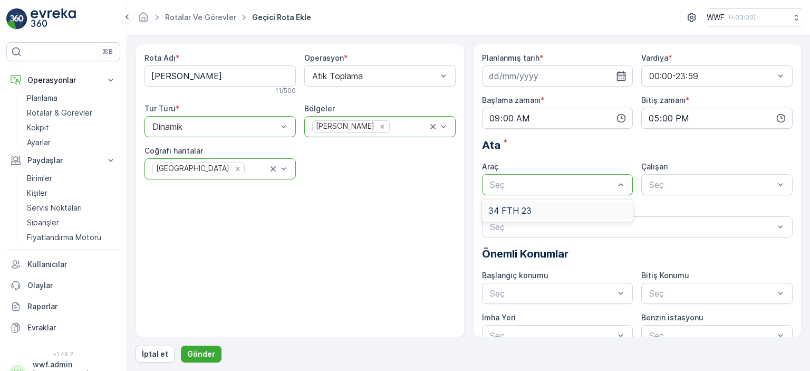
click at [561, 210] on div "34 FTH 23" at bounding box center [557, 210] width 139 height 9
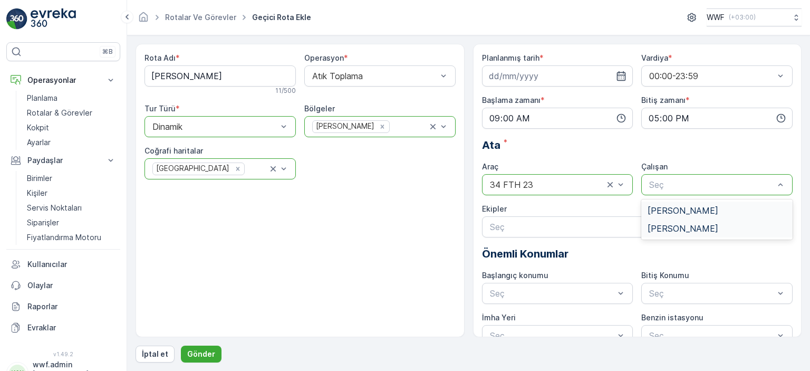
click at [659, 226] on span "[PERSON_NAME]" at bounding box center [682, 227] width 71 height 9
click at [415, 242] on div "Rota Adı * murat aslan 11 / 500 Operasyon * Atık Toplama Tur Türü * option Dina…" at bounding box center [299, 190] width 329 height 293
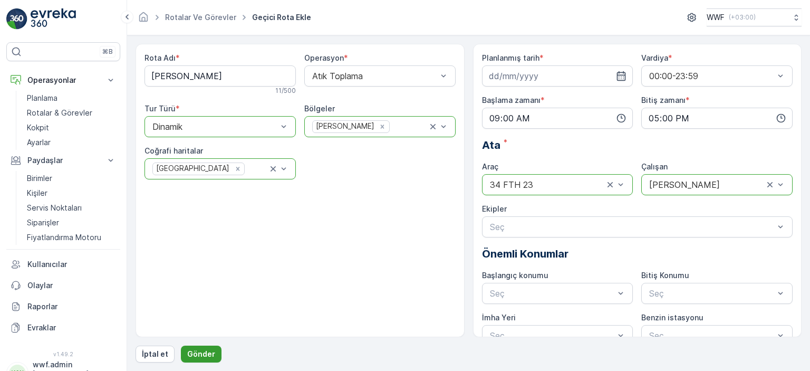
click at [198, 352] on p "Gönder" at bounding box center [201, 353] width 28 height 11
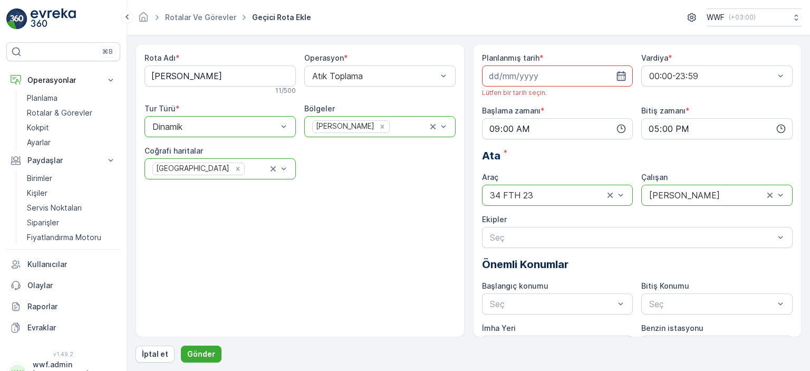
click at [542, 67] on input at bounding box center [557, 75] width 151 height 21
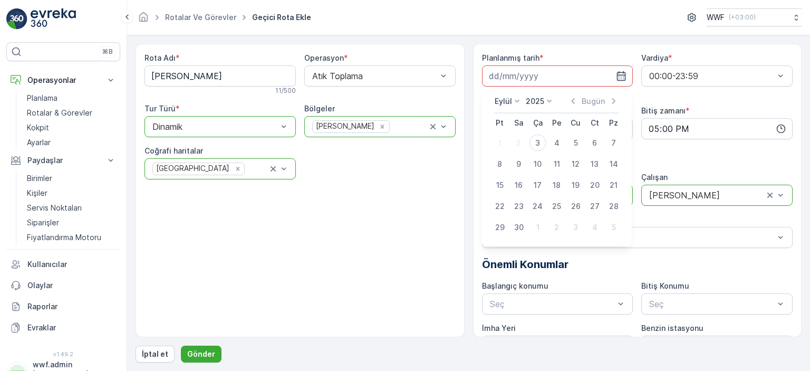
click at [539, 139] on div "3" at bounding box center [537, 142] width 17 height 17
type input "[DATE]"
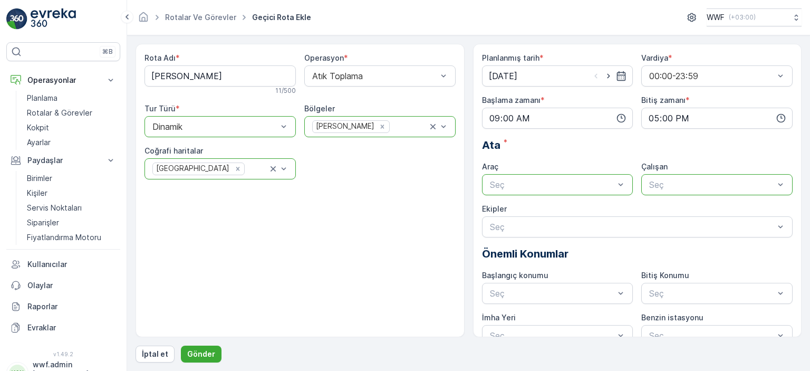
click at [549, 184] on div at bounding box center [552, 184] width 127 height 9
click at [532, 210] on div "34 FTH 23" at bounding box center [557, 210] width 139 height 9
click at [664, 177] on div "Seç" at bounding box center [716, 184] width 151 height 21
click at [657, 229] on span "[PERSON_NAME]" at bounding box center [682, 227] width 71 height 9
click at [369, 225] on div "Rota Adı * murat aslan 11 / 500 Operasyon * Atık Toplama Tur Türü * option Dina…" at bounding box center [299, 190] width 329 height 293
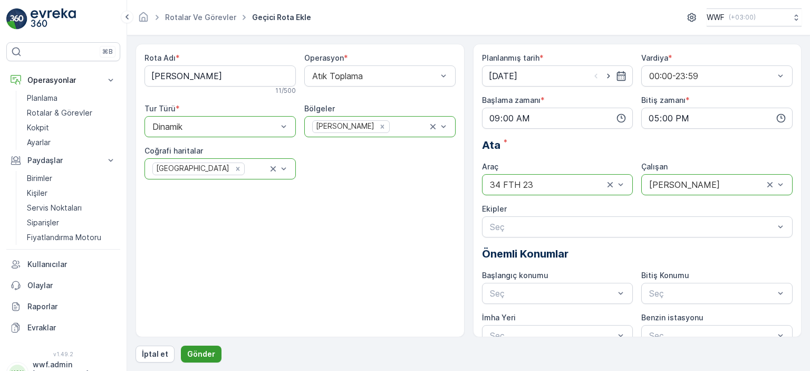
click at [206, 355] on p "Gönder" at bounding box center [201, 353] width 28 height 11
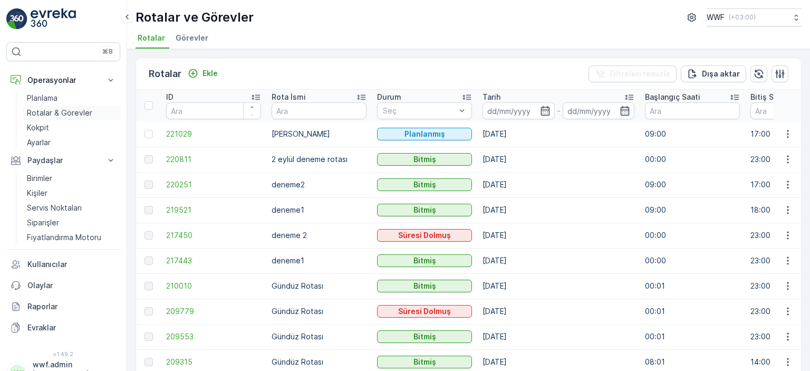
click at [75, 108] on p "Rotalar & Görevler" at bounding box center [59, 113] width 65 height 11
click at [173, 45] on li "Görevler" at bounding box center [192, 40] width 39 height 18
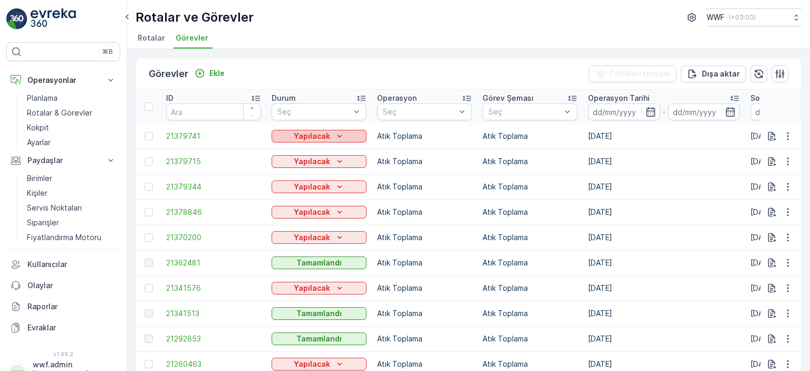
click at [283, 137] on div "Yapılacak" at bounding box center [319, 136] width 86 height 11
click at [297, 151] on span "Yapılıyor" at bounding box center [293, 150] width 30 height 11
click at [211, 132] on span "21379741" at bounding box center [213, 136] width 95 height 11
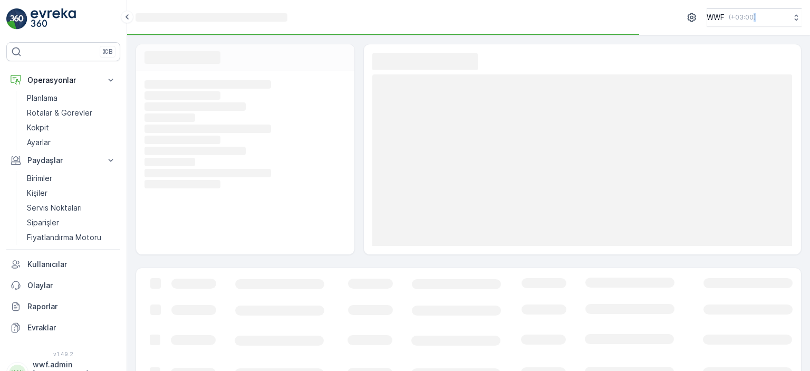
click at [211, 132] on rect at bounding box center [243, 128] width 199 height 9
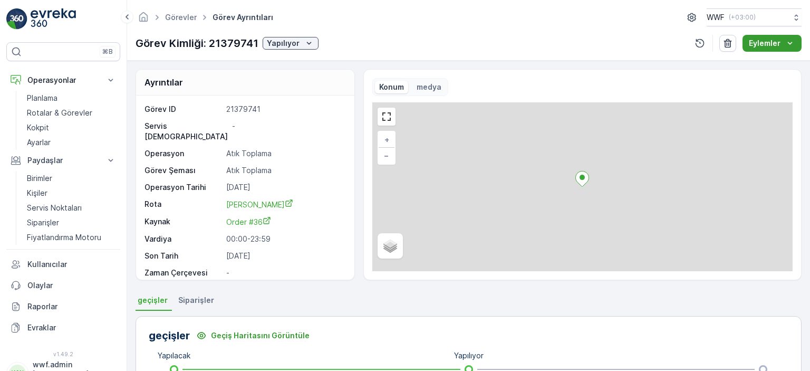
click at [768, 41] on p "Eylemler" at bounding box center [764, 43] width 32 height 11
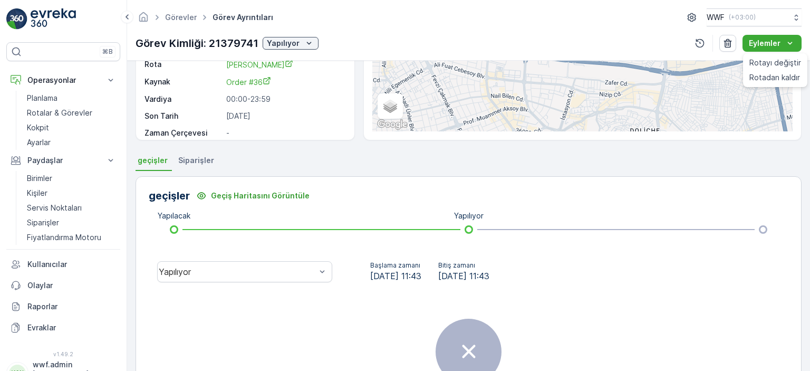
scroll to position [158, 0]
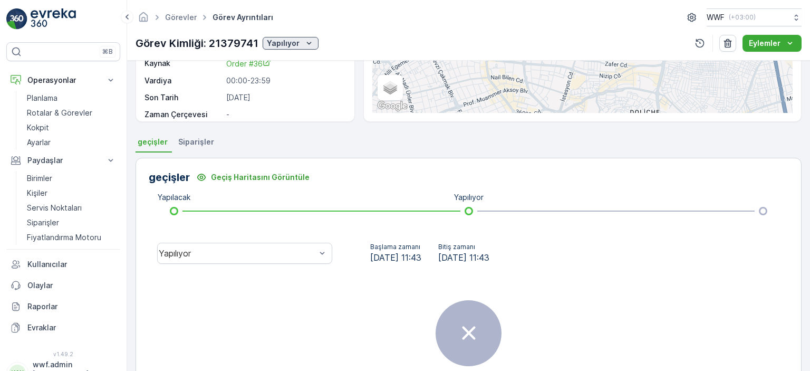
click at [291, 47] on p "Yapılıyor" at bounding box center [283, 43] width 33 height 11
click at [272, 197] on div "geçişler Geçiş Haritasını Görüntüle Yapılacak Yapılıyor Yapılıyor Başlama zaman…" at bounding box center [468, 298] width 666 height 281
click at [199, 137] on span "Siparişler" at bounding box center [196, 142] width 36 height 11
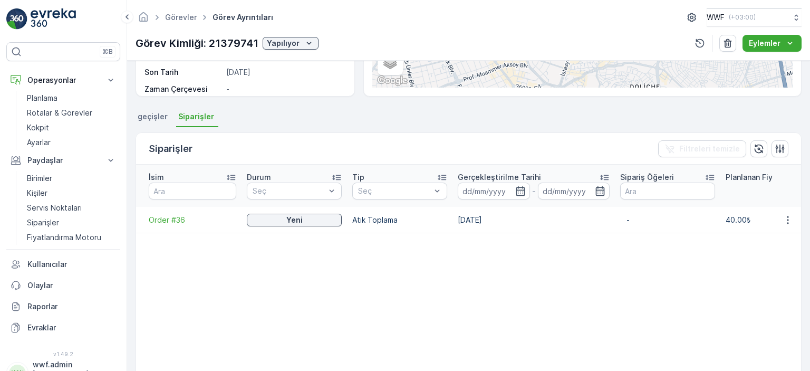
scroll to position [177, 0]
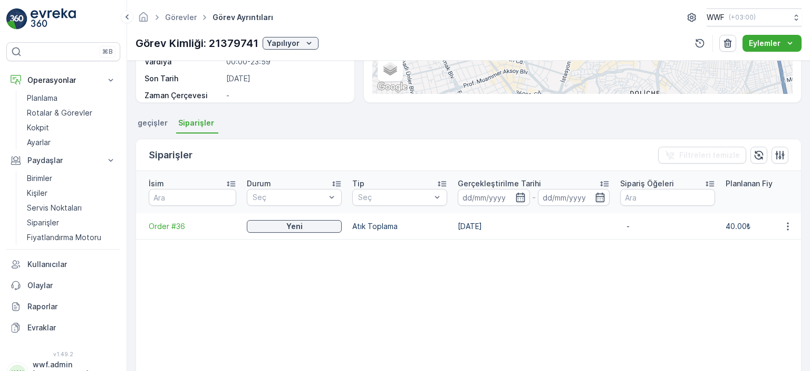
click at [232, 10] on ul "Görev Ayrıntıları" at bounding box center [242, 17] width 65 height 15
click at [229, 22] on span "Görev Ayrıntıları" at bounding box center [242, 17] width 65 height 11
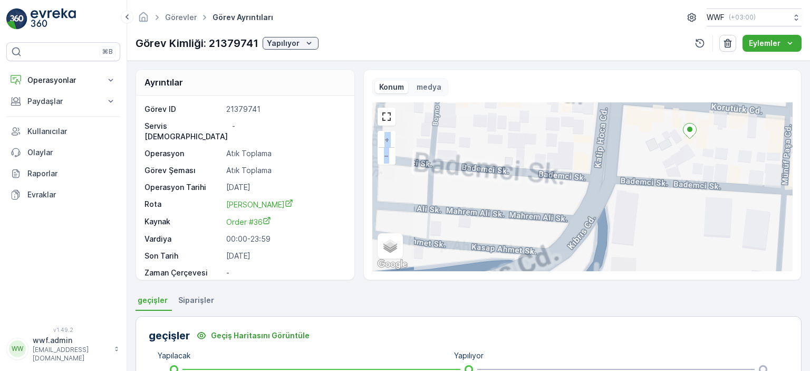
drag, startPoint x: 575, startPoint y: 177, endPoint x: 495, endPoint y: 211, distance: 86.2
click at [495, 211] on div "+ − Uydu Yol haritası Arazi Karışık Leaflet Klavye kısayolları Harita Verileri …" at bounding box center [582, 186] width 420 height 169
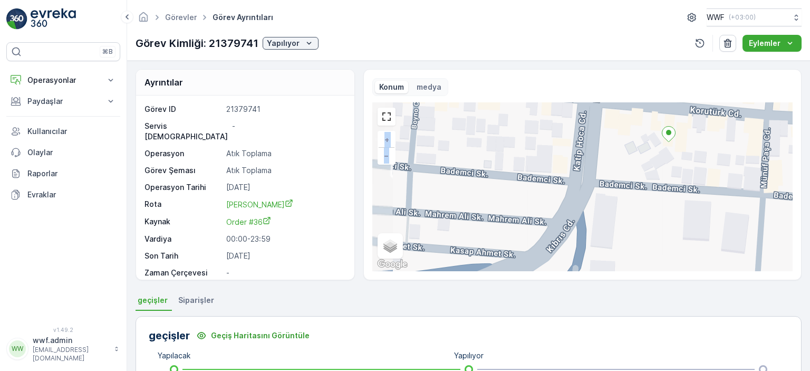
drag, startPoint x: 618, startPoint y: 162, endPoint x: 570, endPoint y: 168, distance: 47.9
click at [569, 168] on div "+ − Uydu Yol haritası Arazi Karışık Leaflet Klavye kısayolları Harita Verileri …" at bounding box center [582, 186] width 420 height 169
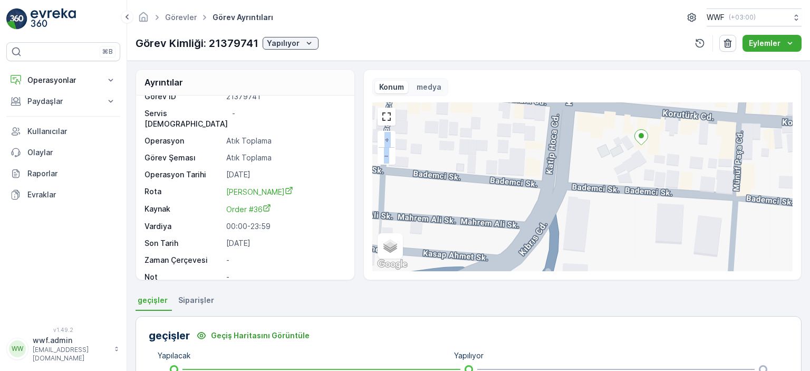
scroll to position [211, 0]
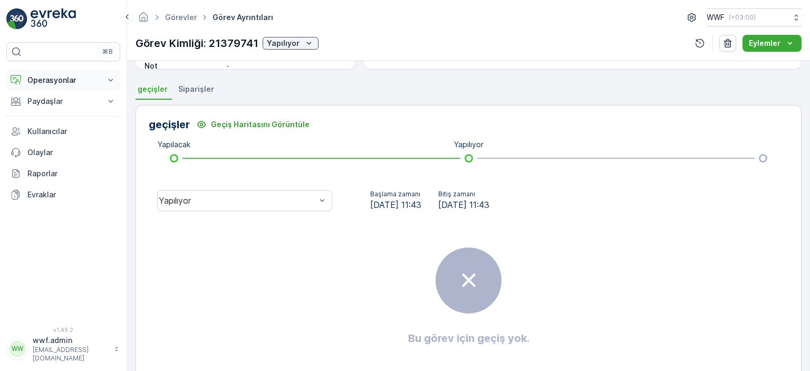
click at [91, 77] on p "Operasyonlar" at bounding box center [63, 80] width 72 height 11
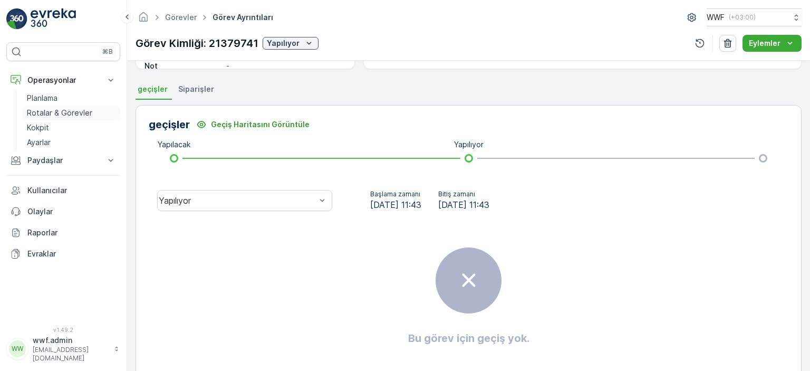
click at [75, 115] on p "Rotalar & Görevler" at bounding box center [59, 113] width 65 height 11
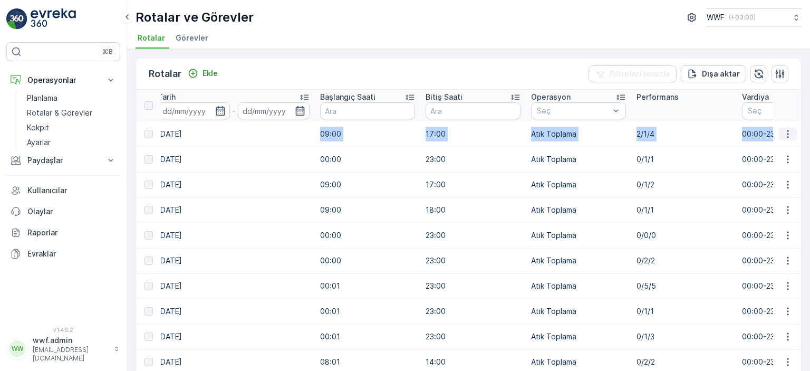
scroll to position [0, 378]
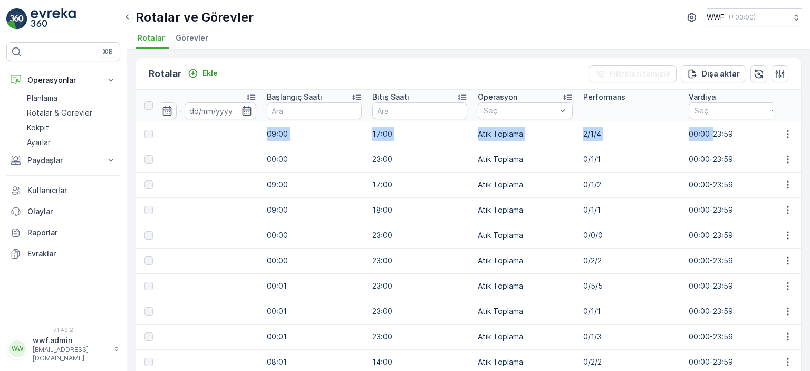
drag, startPoint x: 644, startPoint y: 135, endPoint x: 712, endPoint y: 137, distance: 68.0
click at [712, 137] on tr "221029 [PERSON_NAME] [DATE] 09:00 17:00 Atık Toplama 2/1/4 00:00-23:59 34 FTH 2…" at bounding box center [814, 133] width 2113 height 25
click at [507, 132] on td "Atık Toplama" at bounding box center [524, 133] width 105 height 25
click at [586, 132] on td "2/1/4" at bounding box center [630, 133] width 105 height 25
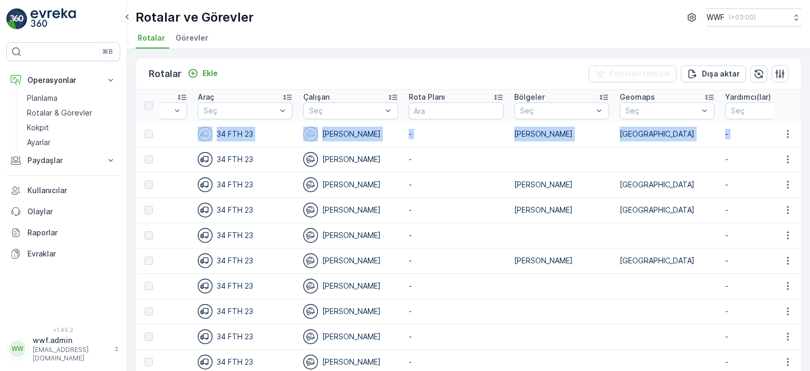
scroll to position [0, 1109]
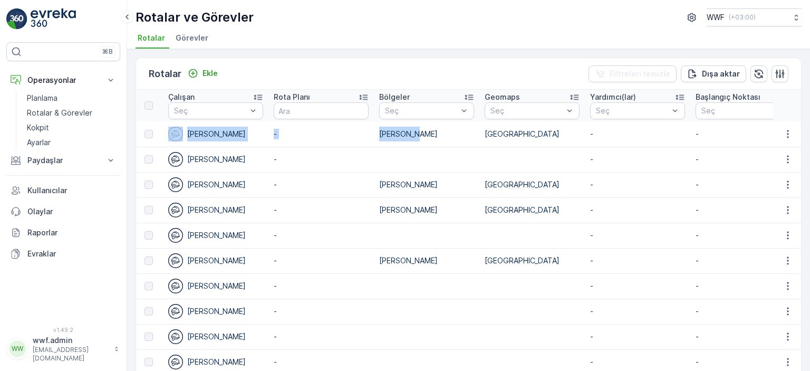
drag, startPoint x: 615, startPoint y: 130, endPoint x: 398, endPoint y: 132, distance: 216.6
click at [406, 130] on tr "221029 [PERSON_NAME] [DATE] 09:00 17:00 Atık Toplama 2/1/4 00:00-23:59 34 FTH 2…" at bounding box center [83, 133] width 2113 height 25
click at [275, 142] on td "-" at bounding box center [320, 133] width 105 height 25
click at [219, 136] on div "[PERSON_NAME]" at bounding box center [215, 133] width 95 height 15
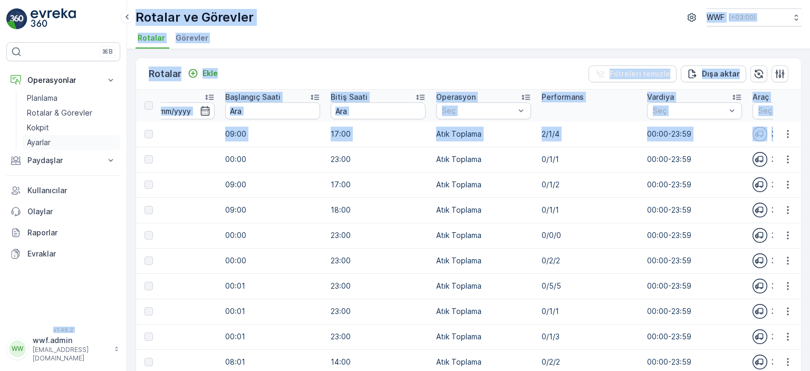
scroll to position [0, 0]
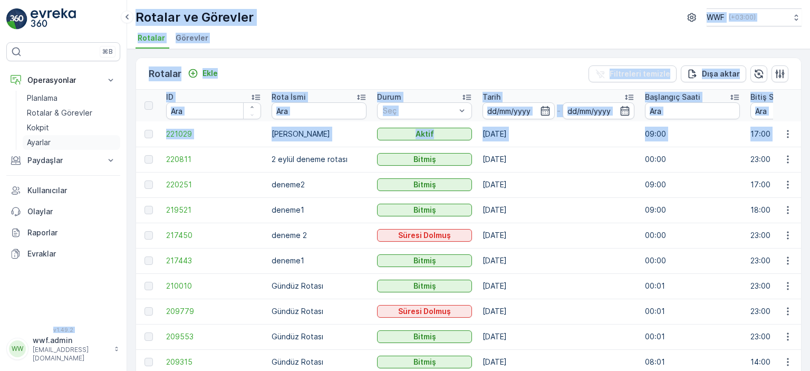
drag, startPoint x: 209, startPoint y: 134, endPoint x: 112, endPoint y: 137, distance: 97.0
click at [112, 137] on div "⌘B Operasyonlar Planlama Rotalar & Görevler Kokpit Ayarlar Paydaşlar Birimler K…" at bounding box center [405, 185] width 810 height 371
click at [226, 132] on span "221029" at bounding box center [213, 134] width 95 height 11
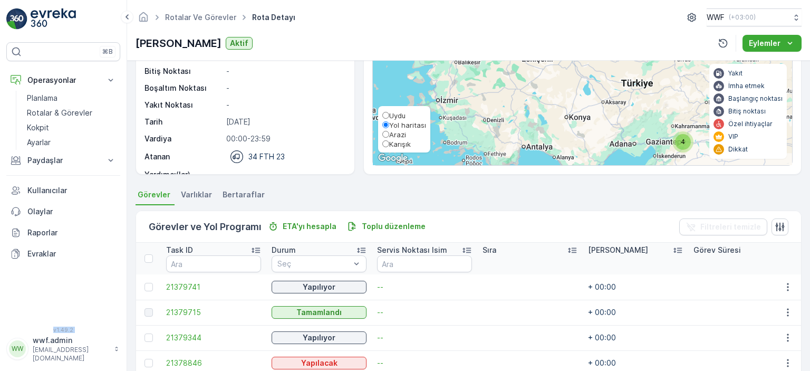
scroll to position [264, 0]
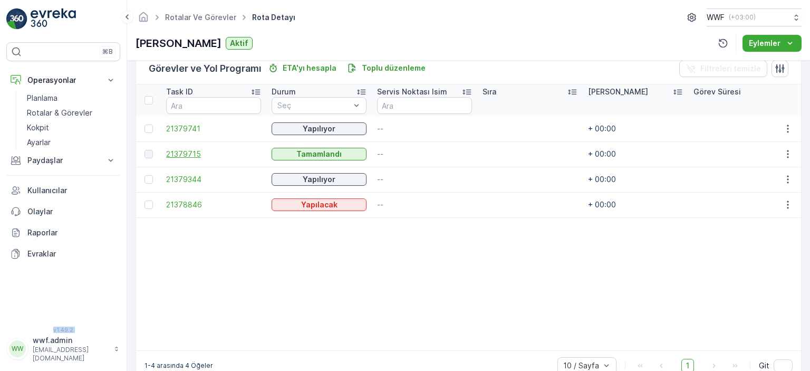
click at [186, 151] on span "21379715" at bounding box center [213, 154] width 95 height 11
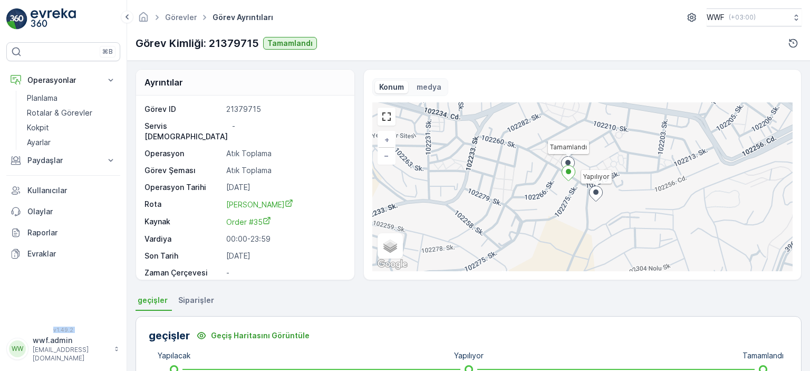
click at [424, 84] on p "medya" at bounding box center [428, 87] width 25 height 11
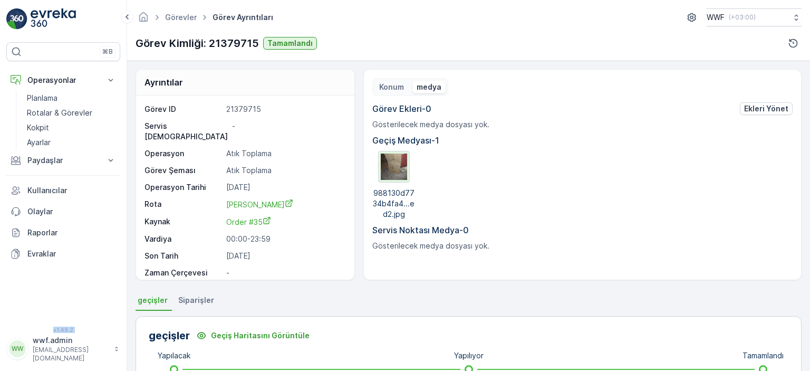
click at [388, 166] on img at bounding box center [394, 166] width 26 height 26
click at [390, 172] on img at bounding box center [394, 166] width 26 height 26
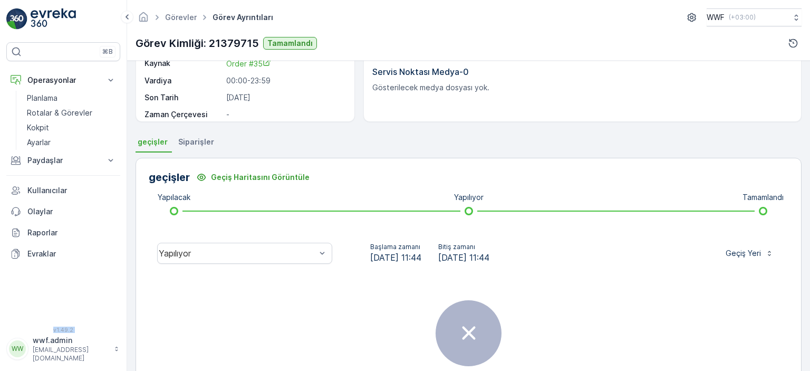
scroll to position [239, 0]
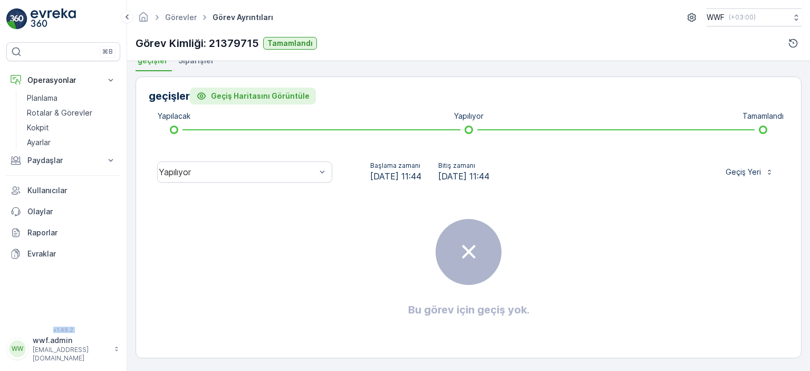
click at [255, 93] on p "Geçiş Haritasını Görüntüle" at bounding box center [260, 96] width 99 height 11
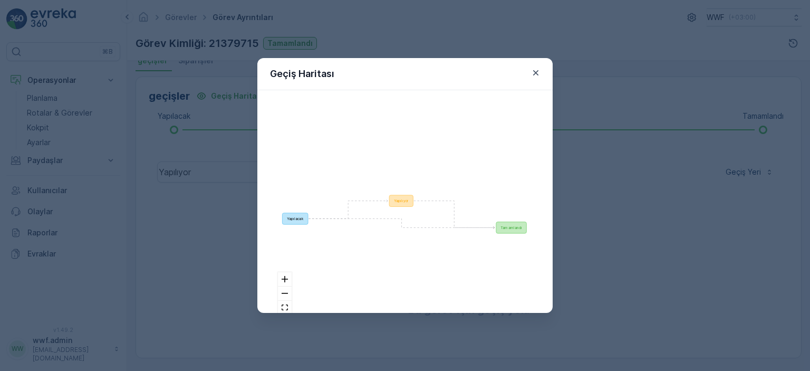
click at [695, 91] on div "Geçiş Haritası Yapılacak Yapılıyor Tamamlandı React Flow" at bounding box center [405, 185] width 810 height 371
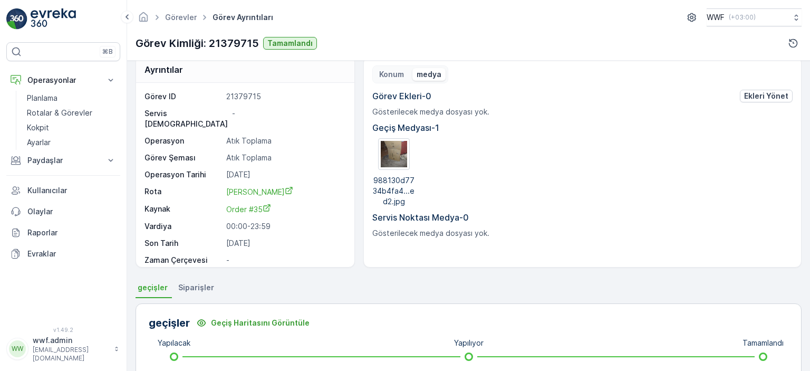
scroll to position [0, 0]
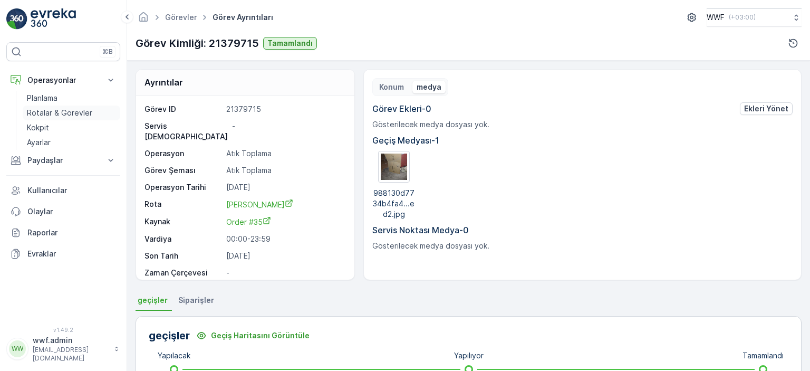
click at [81, 114] on p "Rotalar & Görevler" at bounding box center [59, 113] width 65 height 11
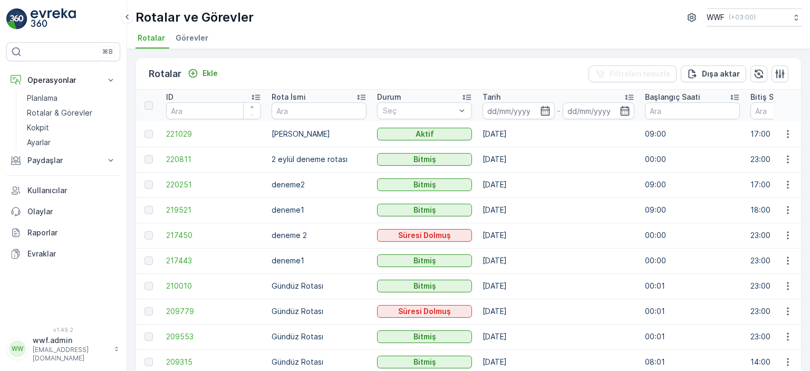
click at [176, 40] on span "Görevler" at bounding box center [192, 38] width 33 height 11
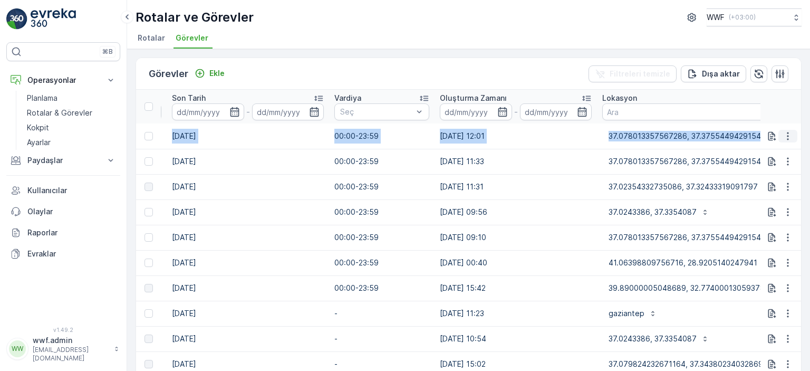
scroll to position [0, 586]
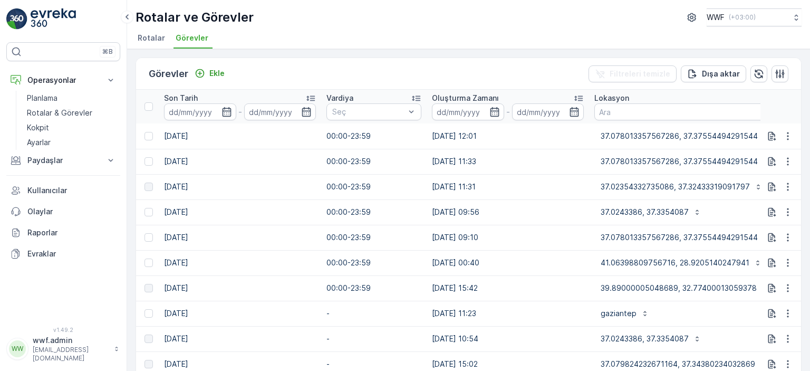
drag, startPoint x: 474, startPoint y: 132, endPoint x: 163, endPoint y: 132, distance: 311.5
click at [163, 132] on tr "21379775 Yapılacak Atık Toplama Atık Toplama 03.09.2025 03.09.2025 00:00-23:59 …" at bounding box center [397, 135] width 1695 height 25
drag, startPoint x: 489, startPoint y: 133, endPoint x: 470, endPoint y: 134, distance: 19.6
click at [470, 134] on td "[DATE] 12:01" at bounding box center [507, 135] width 162 height 25
click at [499, 141] on td "[DATE] 12:01" at bounding box center [507, 135] width 162 height 25
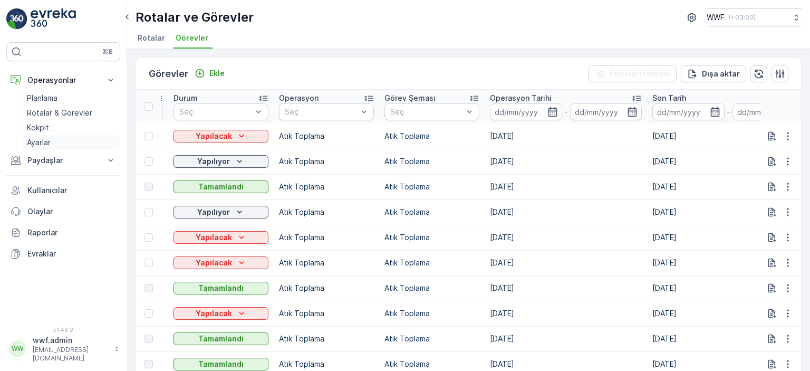
scroll to position [0, 0]
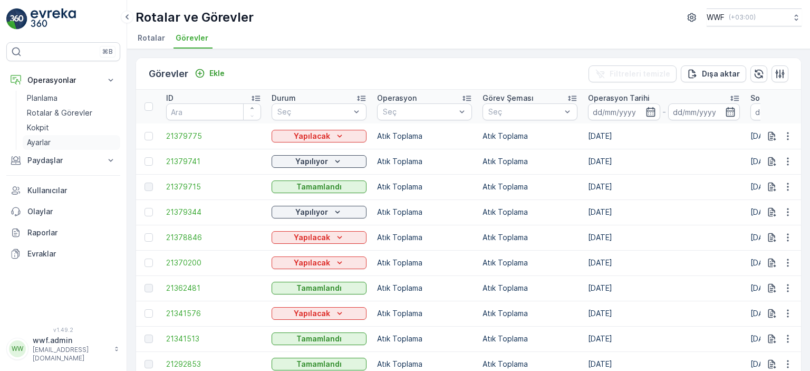
drag, startPoint x: 498, startPoint y: 138, endPoint x: 86, endPoint y: 139, distance: 411.1
click at [86, 139] on div "⌘B Operasyonlar Planlama Rotalar & Görevler Kokpit Ayarlar Paydaşlar Birimler K…" at bounding box center [405, 185] width 810 height 371
click at [228, 138] on span "21379775" at bounding box center [213, 136] width 95 height 11
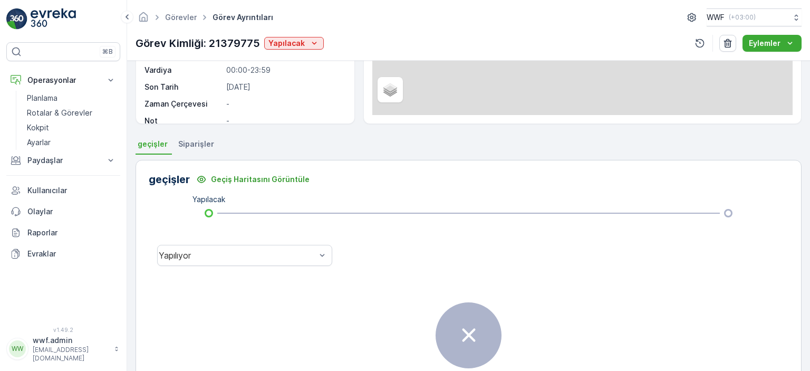
scroll to position [158, 0]
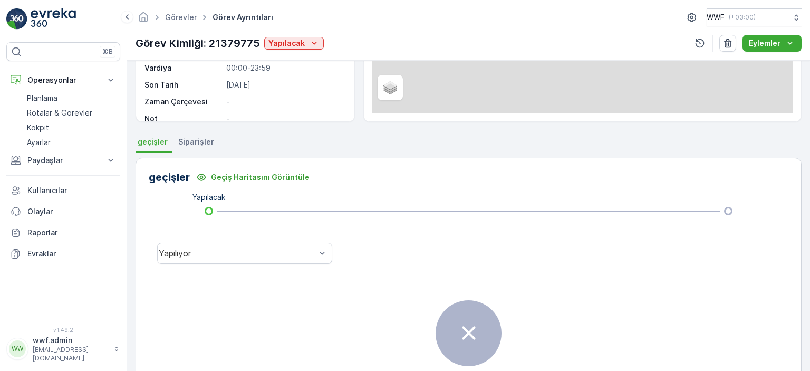
click at [194, 146] on span "Siparişler" at bounding box center [196, 142] width 36 height 11
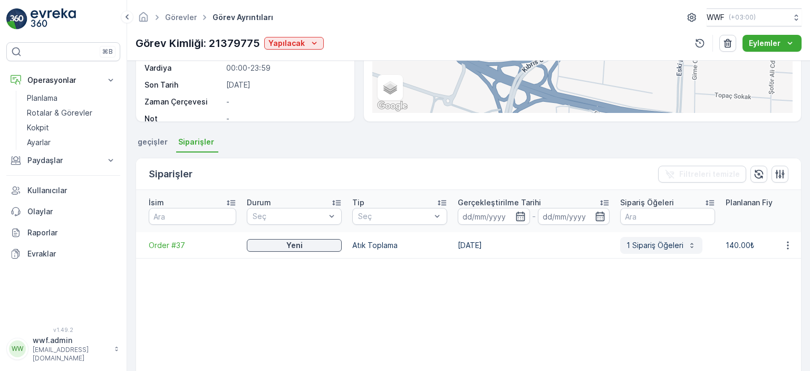
click at [628, 240] on p "1 Sipariş Öğeleri" at bounding box center [654, 245] width 57 height 11
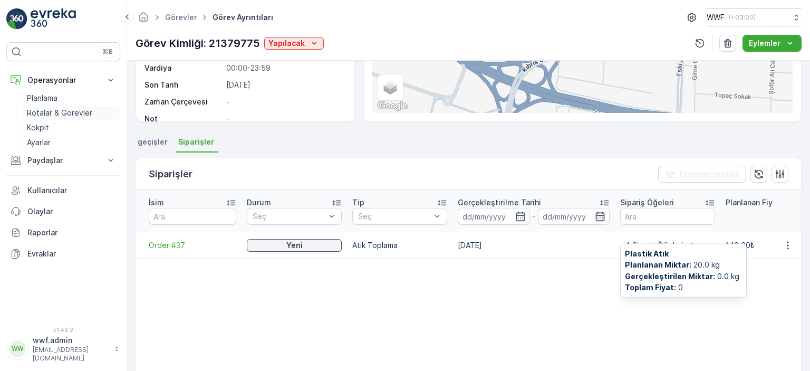
click at [67, 111] on p "Rotalar & Görevler" at bounding box center [59, 113] width 65 height 11
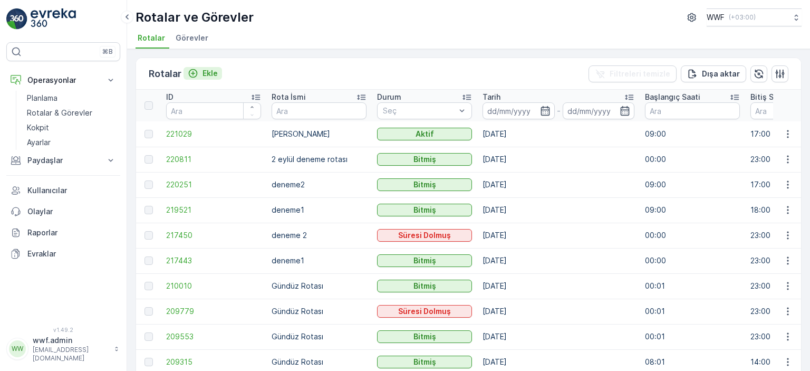
click at [192, 68] on icon "Ekle" at bounding box center [193, 73] width 11 height 11
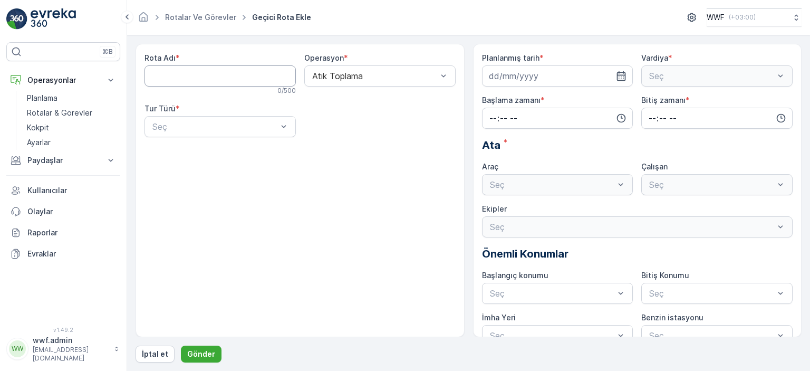
click at [205, 73] on Adı "Rota Adı" at bounding box center [219, 75] width 151 height 21
click at [166, 72] on Adı "Rota Adı" at bounding box center [219, 75] width 151 height 21
type Adı "d"
click at [227, 76] on Adı "[PERSON_NAME]" at bounding box center [219, 75] width 151 height 21
type Adı "murat aslan2"
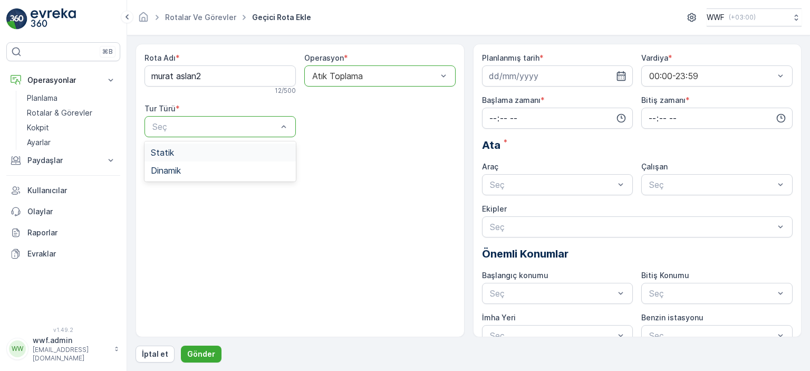
click at [205, 155] on div "Statik" at bounding box center [220, 152] width 139 height 9
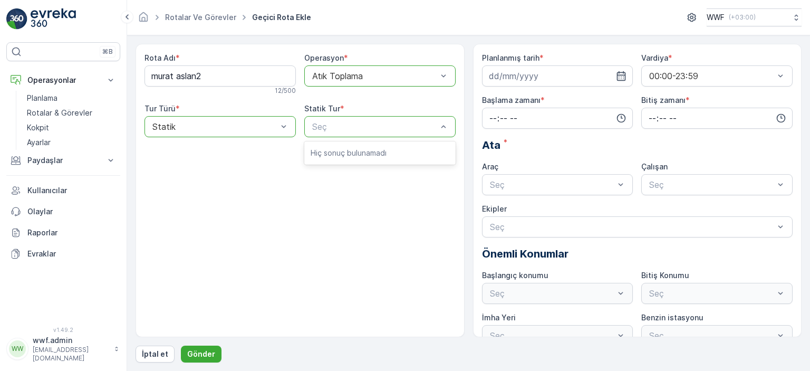
click at [232, 129] on div at bounding box center [214, 126] width 127 height 9
click at [203, 161] on div "Dinamik" at bounding box center [219, 170] width 151 height 18
click at [316, 155] on span "[PERSON_NAME]" at bounding box center [345, 152] width 71 height 9
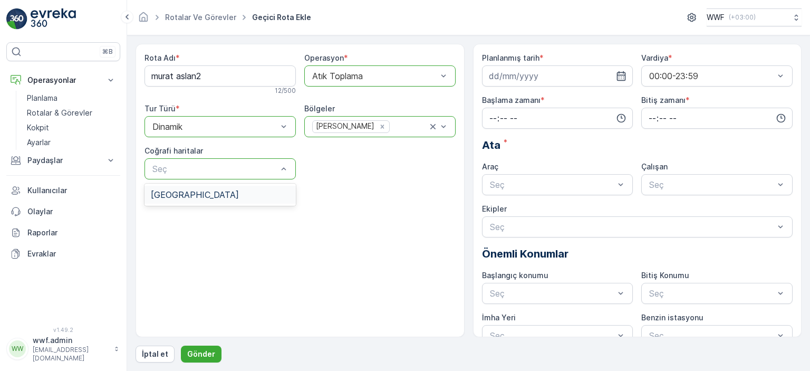
click at [223, 192] on div "[GEOGRAPHIC_DATA]" at bounding box center [220, 194] width 139 height 9
click at [485, 82] on input at bounding box center [557, 75] width 151 height 21
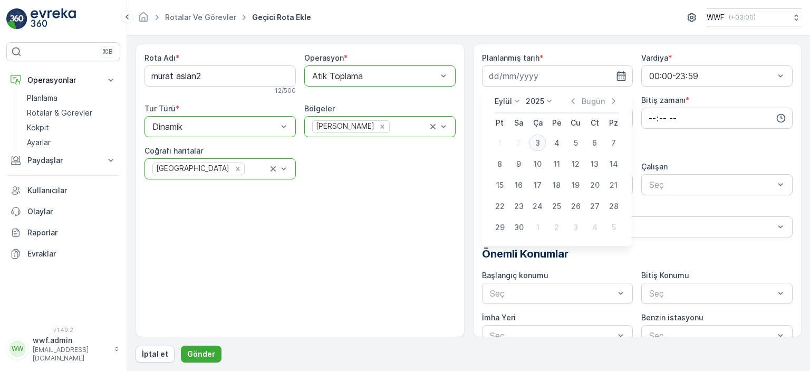
click at [538, 139] on div "3" at bounding box center [537, 142] width 17 height 17
type input "[DATE]"
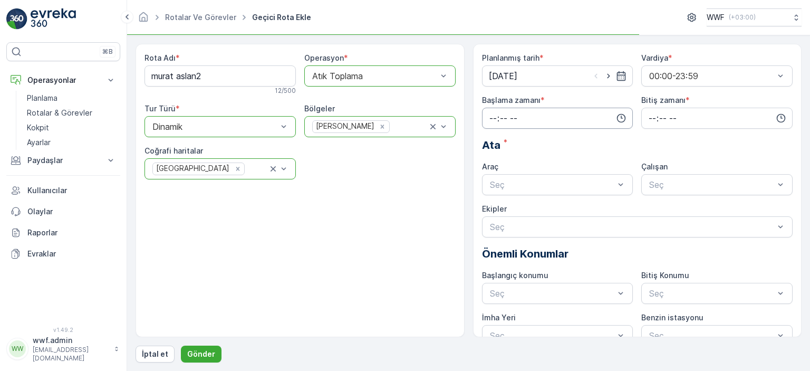
click at [581, 120] on input "time" at bounding box center [557, 118] width 151 height 21
click at [491, 153] on span "08" at bounding box center [492, 150] width 9 height 11
type input "08:00"
click at [666, 116] on input "time" at bounding box center [716, 118] width 151 height 21
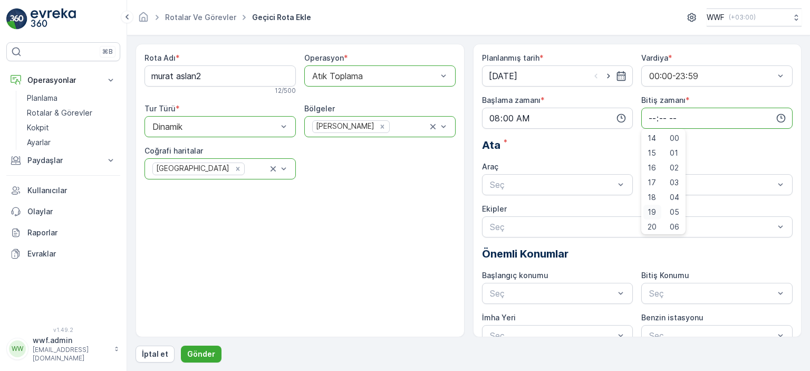
scroll to position [211, 0]
click at [651, 191] on span "18" at bounding box center [651, 193] width 8 height 11
type input "18:00"
click at [568, 168] on div "Araç" at bounding box center [557, 166] width 151 height 11
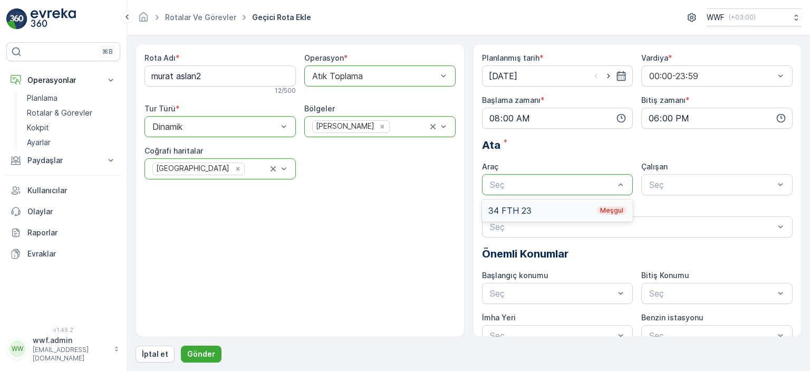
click at [536, 210] on div "34 FTH 23 Meşgul" at bounding box center [557, 210] width 139 height 9
click at [551, 159] on div "Planlanmış tarih * 03.09.2025 Vardiya * 00:00-23:59 Başlama zamanı * 08:00 Biti…" at bounding box center [637, 199] width 311 height 293
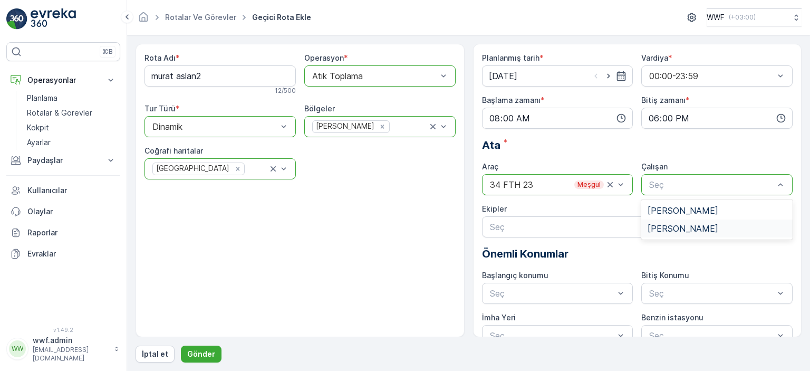
click at [656, 223] on span "[PERSON_NAME]" at bounding box center [682, 227] width 71 height 9
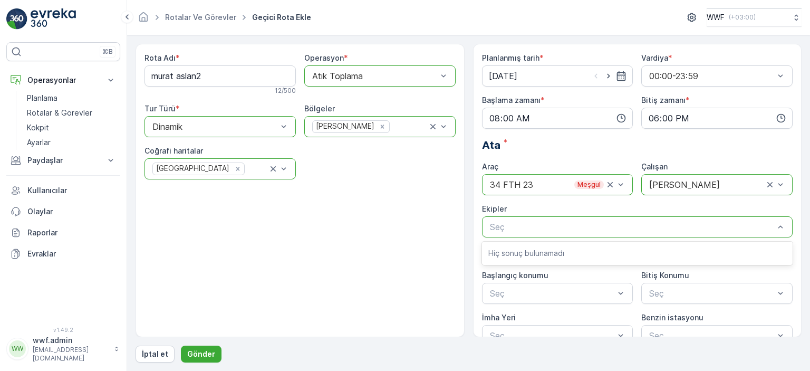
click at [382, 223] on div "Rota Adı * murat aslan2 12 / 500 Operasyon * Atık Toplama Tur Türü * option Din…" at bounding box center [299, 190] width 329 height 293
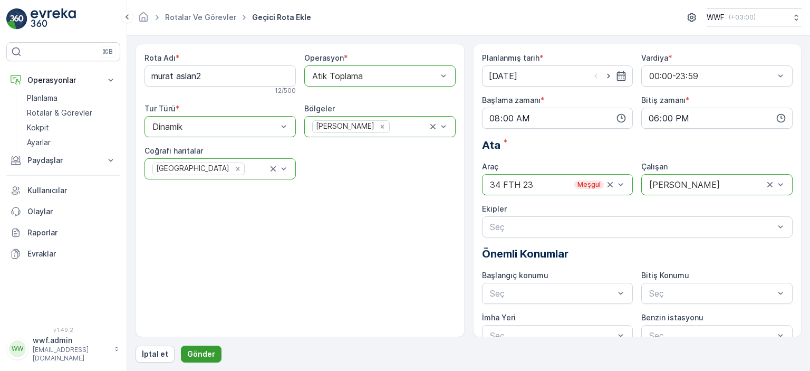
click at [192, 353] on p "Gönder" at bounding box center [201, 353] width 28 height 11
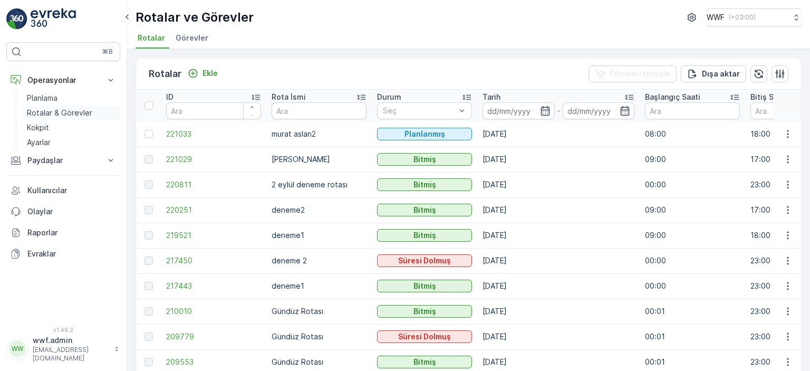
click at [69, 111] on p "Rotalar & Görevler" at bounding box center [59, 113] width 65 height 11
click at [170, 42] on ul "Rotalar Görevler" at bounding box center [463, 40] width 657 height 18
click at [186, 38] on span "Görevler" at bounding box center [192, 38] width 33 height 11
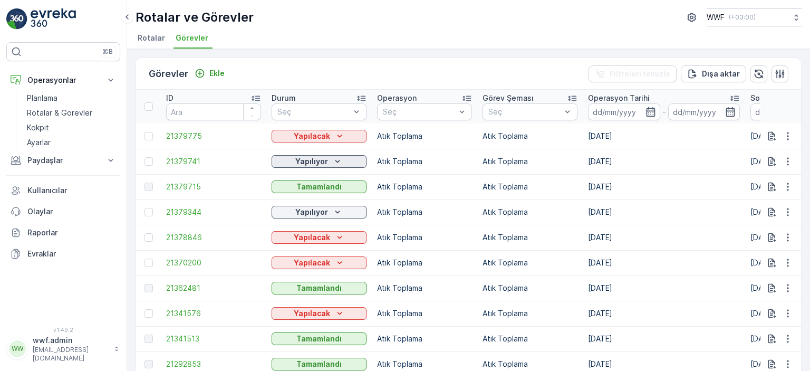
click at [337, 163] on icon "Yapılıyor" at bounding box center [337, 161] width 11 height 11
click at [304, 178] on span "Tamamlandı" at bounding box center [298, 176] width 41 height 11
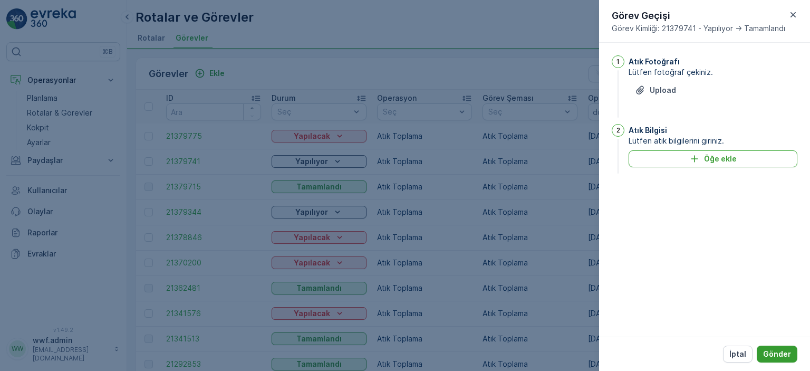
click at [772, 360] on button "Gönder" at bounding box center [776, 353] width 41 height 17
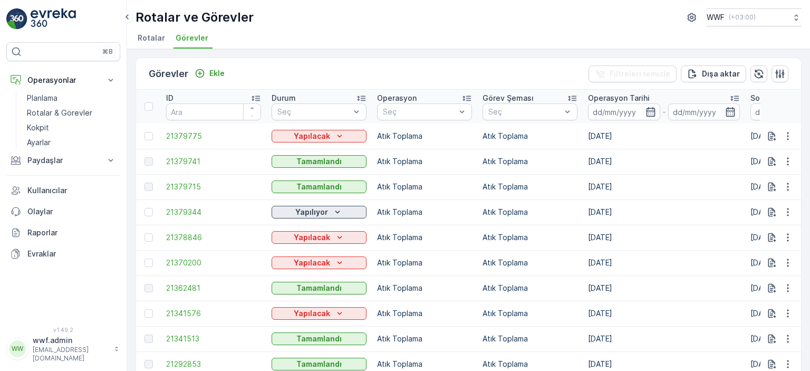
click at [317, 213] on p "Yapılıyor" at bounding box center [311, 212] width 33 height 11
click at [304, 227] on span "Tamamlandı" at bounding box center [298, 226] width 41 height 11
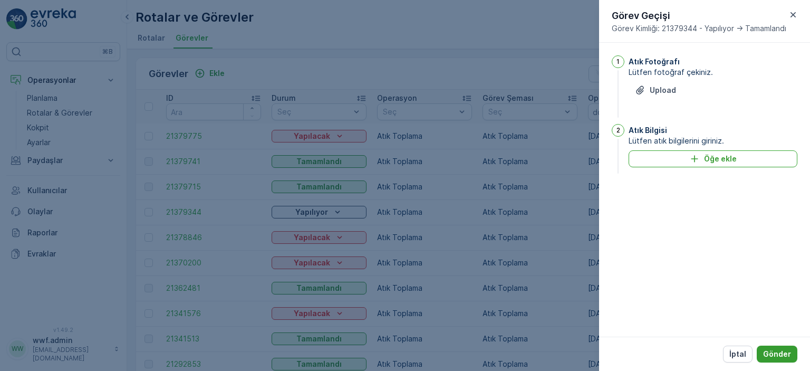
click at [774, 355] on p "Gönder" at bounding box center [777, 353] width 28 height 11
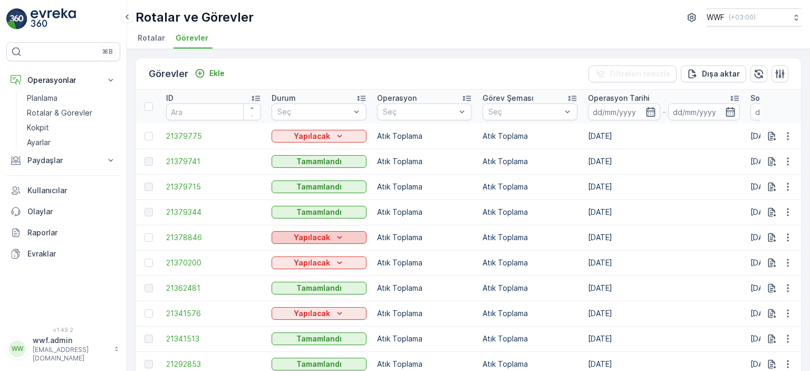
click at [294, 236] on div "Yapılacak" at bounding box center [319, 237] width 86 height 11
click at [305, 269] on span "Tamamlandı" at bounding box center [298, 266] width 41 height 11
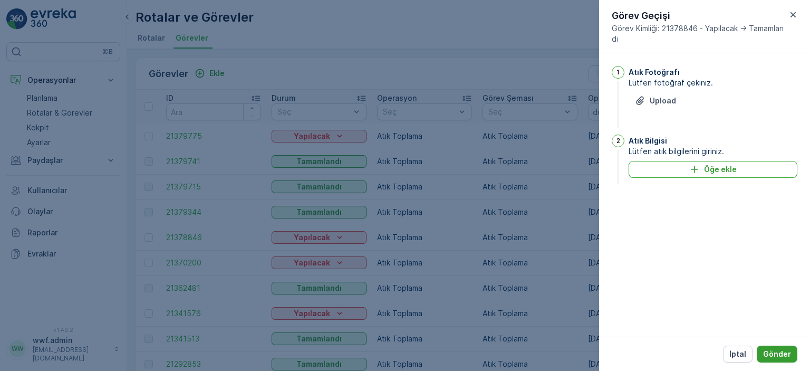
click at [780, 348] on p "Gönder" at bounding box center [777, 353] width 28 height 11
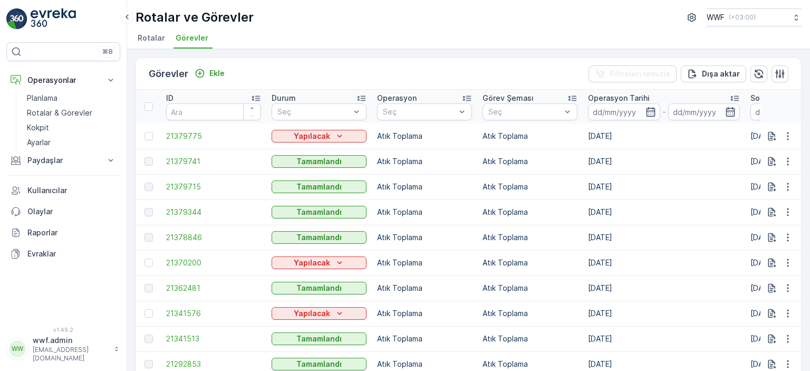
click at [145, 212] on div at bounding box center [148, 212] width 8 height 8
click at [147, 210] on div at bounding box center [148, 212] width 8 height 8
click at [318, 256] on button "Yapılacak" at bounding box center [318, 262] width 95 height 13
click at [305, 288] on span "Tamamlandı" at bounding box center [298, 292] width 41 height 11
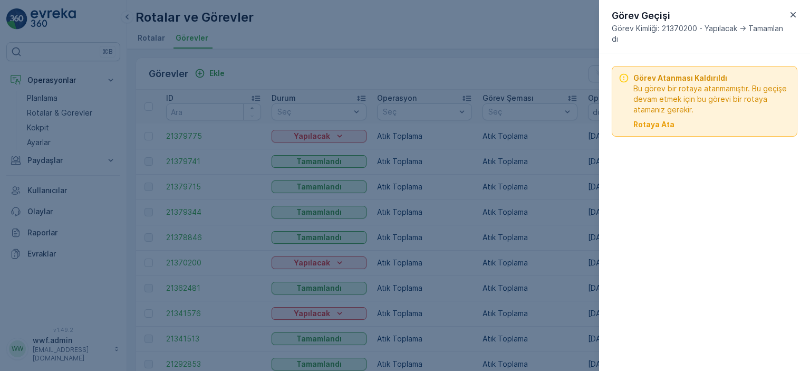
click at [438, 158] on div at bounding box center [405, 185] width 810 height 371
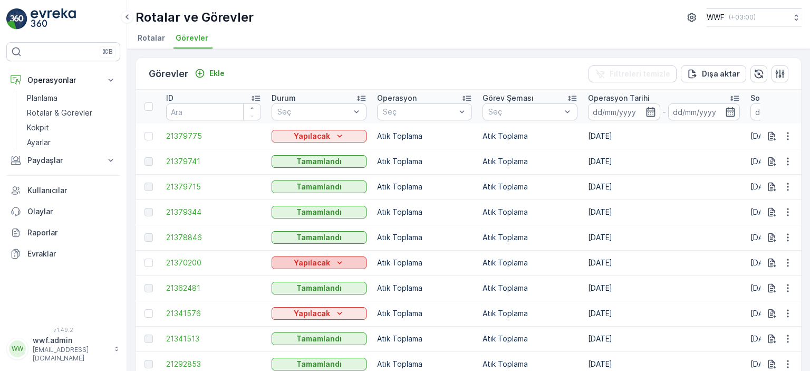
click at [344, 258] on div "Yapılacak" at bounding box center [319, 262] width 86 height 11
click at [312, 290] on span "Tamamlandı" at bounding box center [298, 292] width 41 height 11
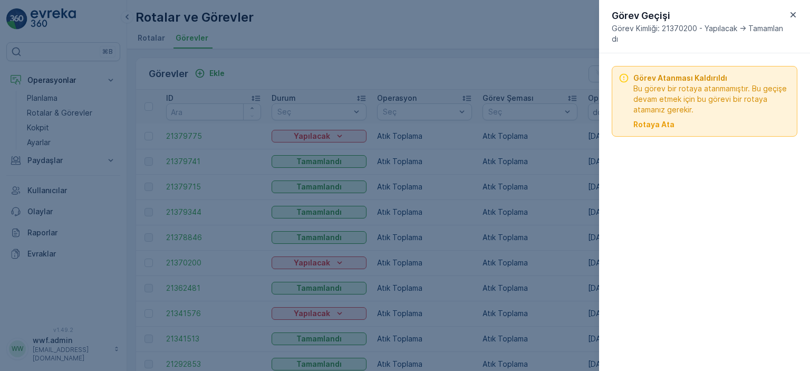
click at [793, 9] on icon "button" at bounding box center [792, 14] width 11 height 11
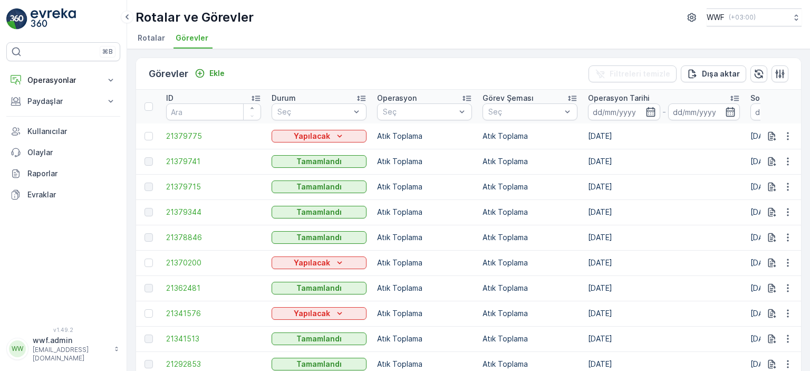
click at [146, 243] on td at bounding box center [148, 237] width 25 height 25
click at [144, 259] on div at bounding box center [148, 262] width 8 height 8
click at [144, 258] on input "checkbox" at bounding box center [144, 258] width 0 height 0
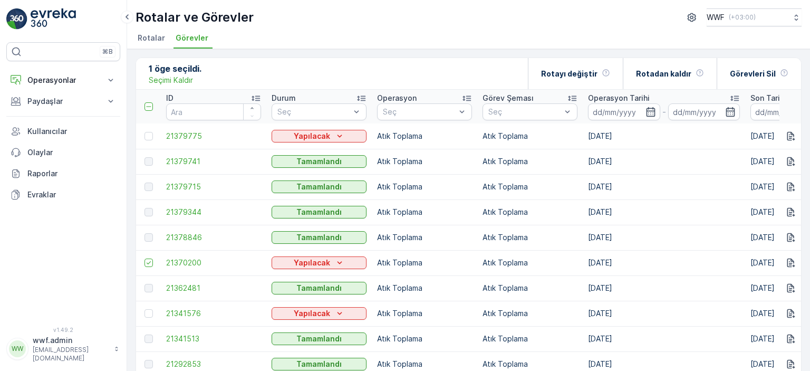
click at [148, 306] on td at bounding box center [148, 312] width 25 height 25
click at [144, 317] on td at bounding box center [148, 312] width 25 height 25
click at [147, 315] on div at bounding box center [148, 313] width 8 height 8
click at [144, 309] on input "checkbox" at bounding box center [144, 309] width 0 height 0
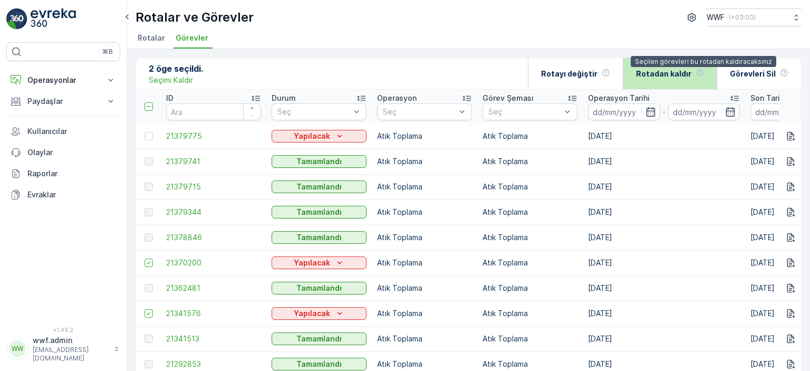
click at [700, 74] on icon at bounding box center [699, 73] width 8 height 8
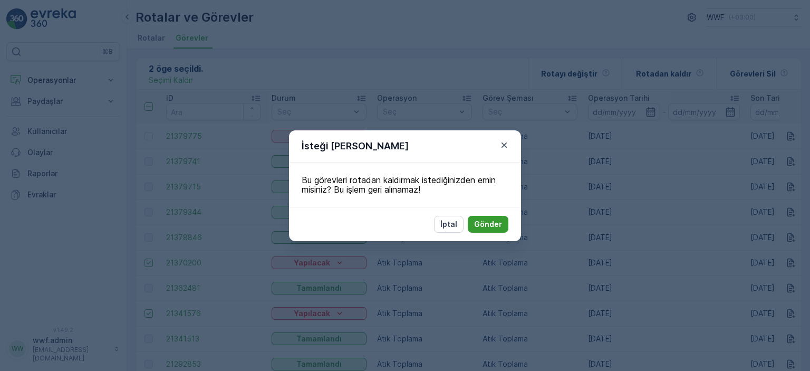
click at [490, 221] on p "Gönder" at bounding box center [488, 224] width 28 height 11
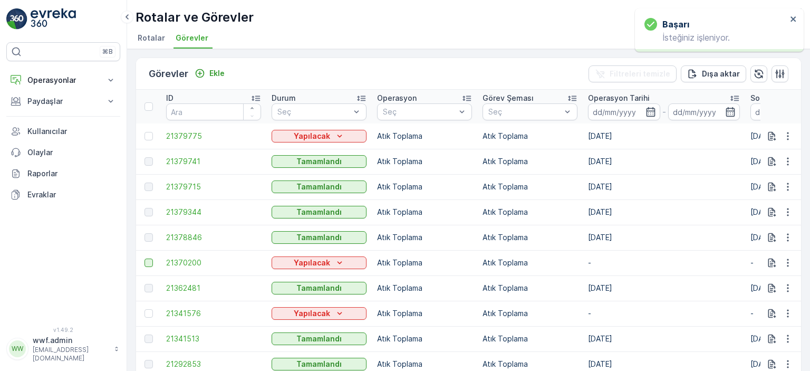
click at [148, 259] on div at bounding box center [148, 262] width 8 height 8
click at [144, 258] on input "checkbox" at bounding box center [144, 258] width 0 height 0
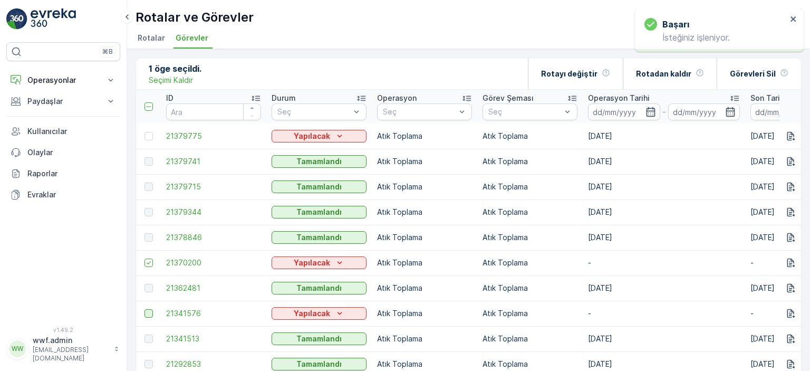
click at [148, 315] on div at bounding box center [148, 313] width 8 height 8
click at [144, 309] on input "checkbox" at bounding box center [144, 309] width 0 height 0
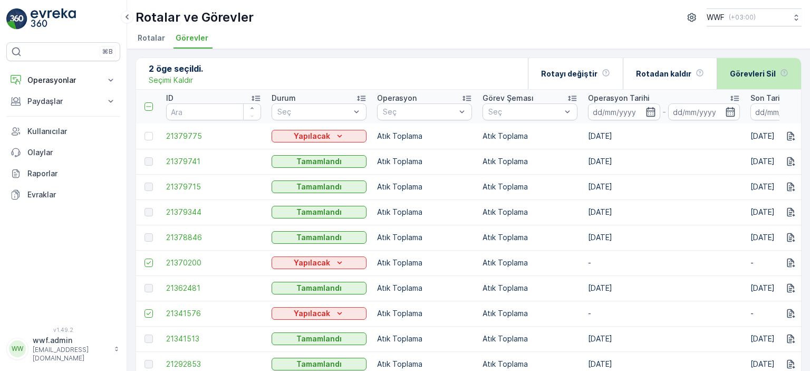
click at [737, 69] on p "Görevleri Sil" at bounding box center [752, 74] width 46 height 11
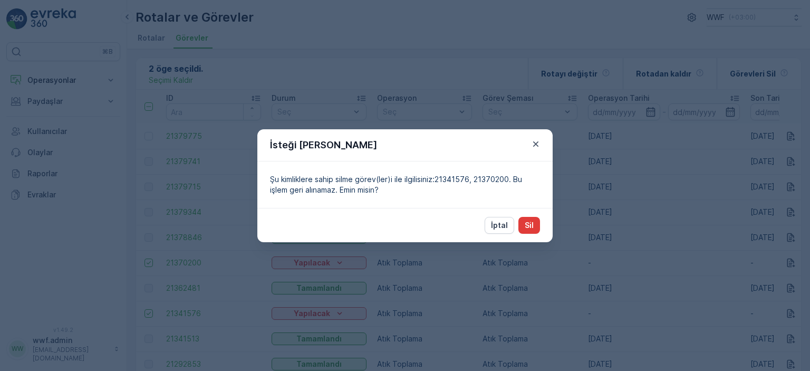
click at [524, 229] on p "Sil" at bounding box center [528, 225] width 9 height 11
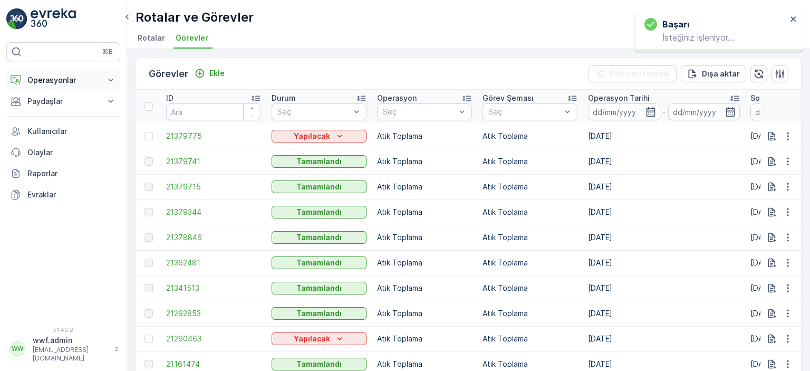
click at [72, 75] on p "Operasyonlar" at bounding box center [63, 80] width 72 height 11
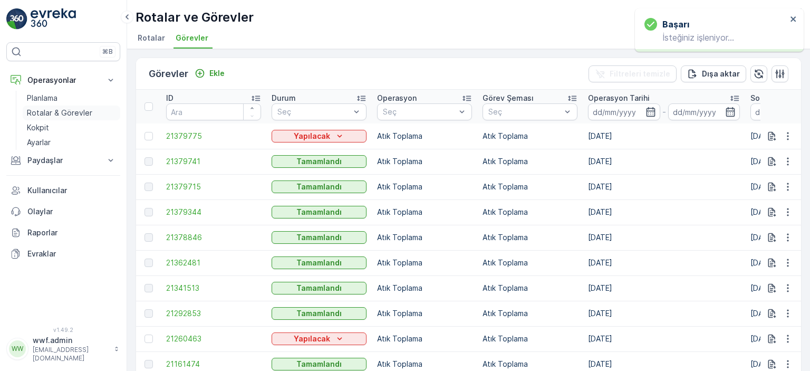
click at [72, 113] on p "Rotalar & Görevler" at bounding box center [59, 113] width 65 height 11
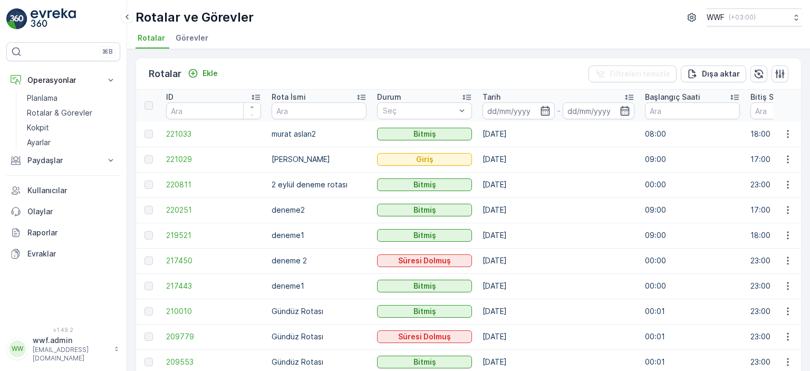
click at [149, 158] on div at bounding box center [148, 159] width 8 height 8
click at [191, 72] on icon "Ekle" at bounding box center [193, 73] width 11 height 11
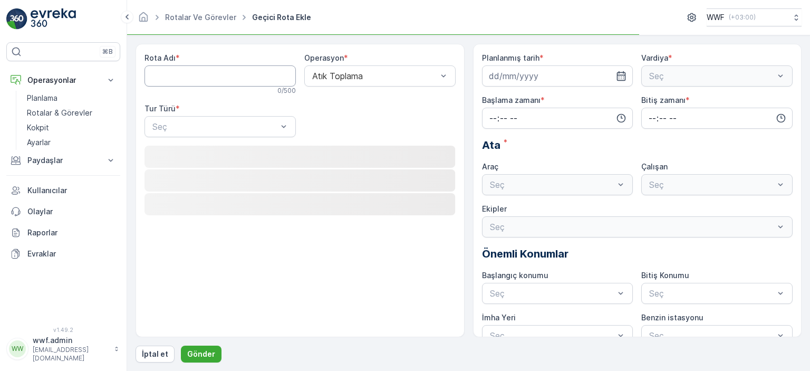
click at [191, 72] on Adı "Rota Adı" at bounding box center [219, 75] width 151 height 21
click at [143, 75] on div "Rota Adı * 0 / 500 Operasyon * Atık Toplama Tur Türü * Seç Loading... Loading..…" at bounding box center [299, 190] width 329 height 293
